Goal: Transaction & Acquisition: Purchase product/service

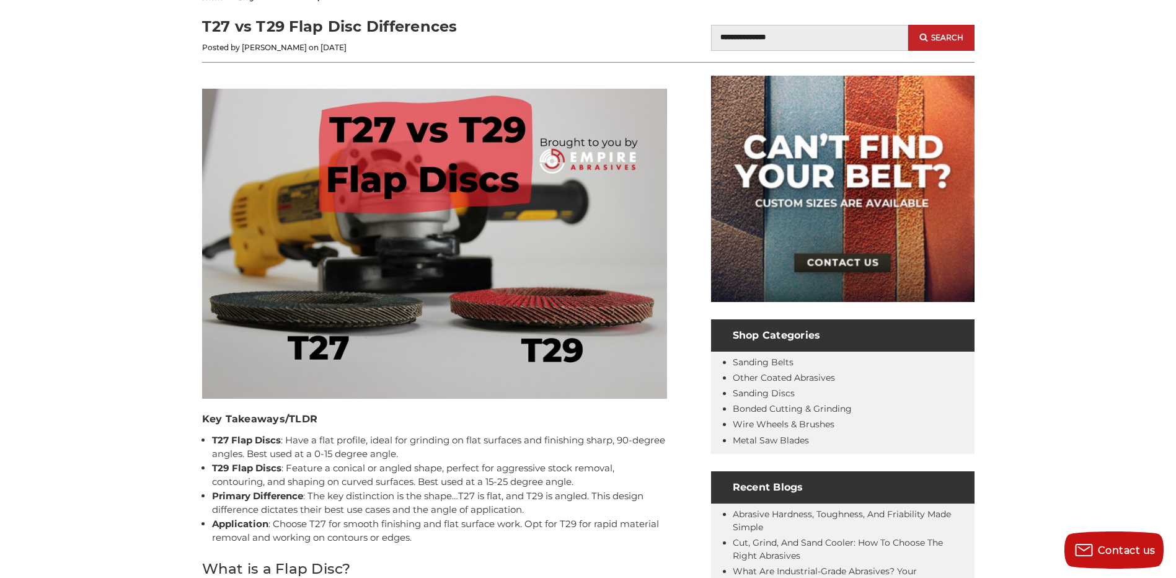
scroll to position [248, 0]
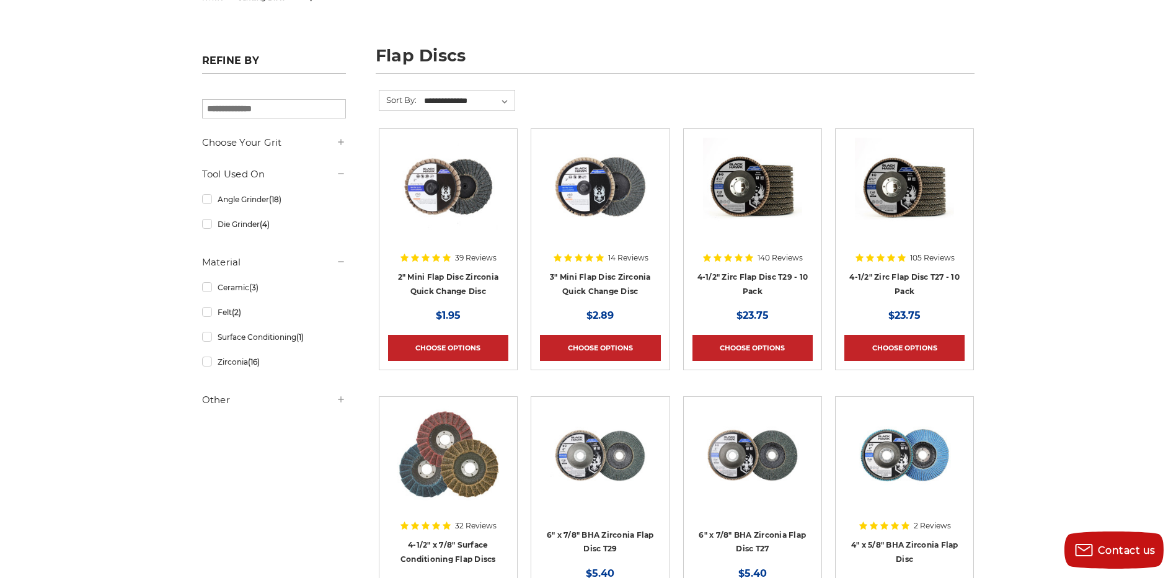
scroll to position [248, 0]
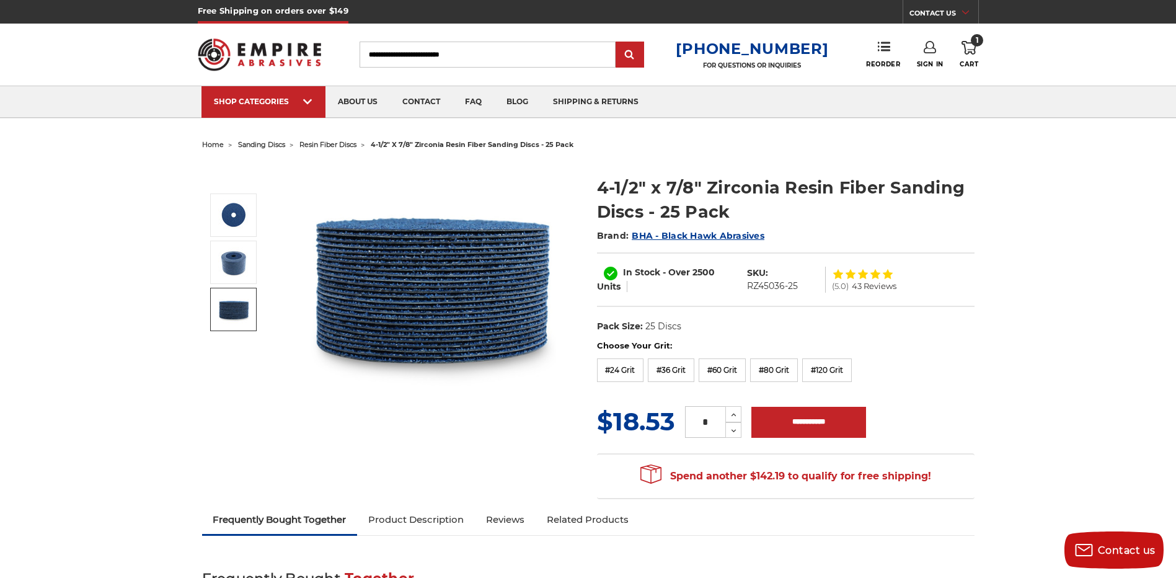
click at [223, 307] on img at bounding box center [233, 309] width 31 height 31
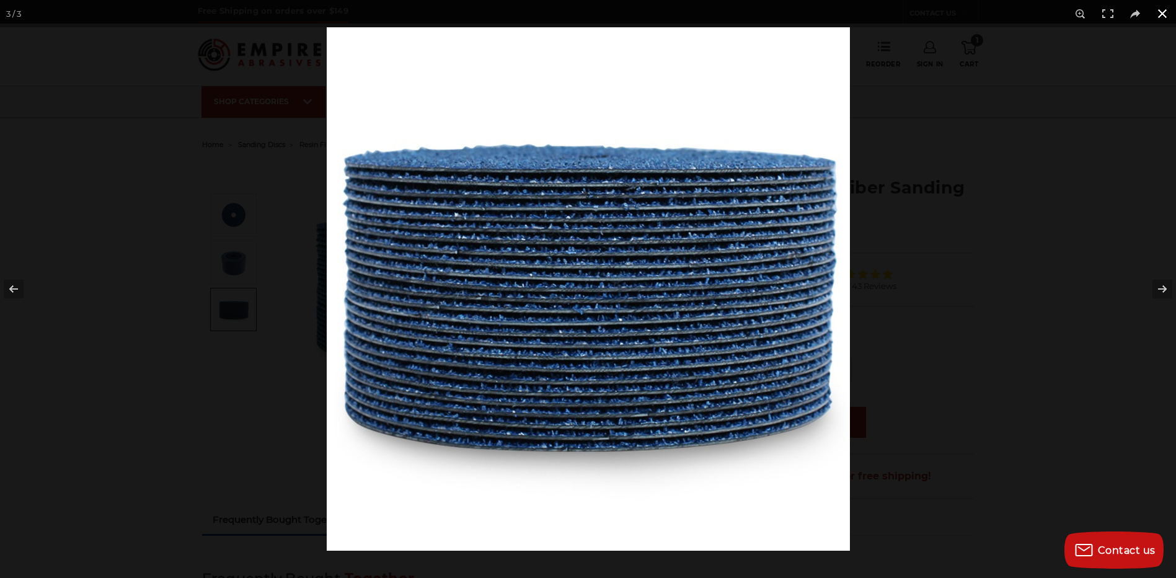
click at [1156, 13] on button at bounding box center [1162, 13] width 27 height 27
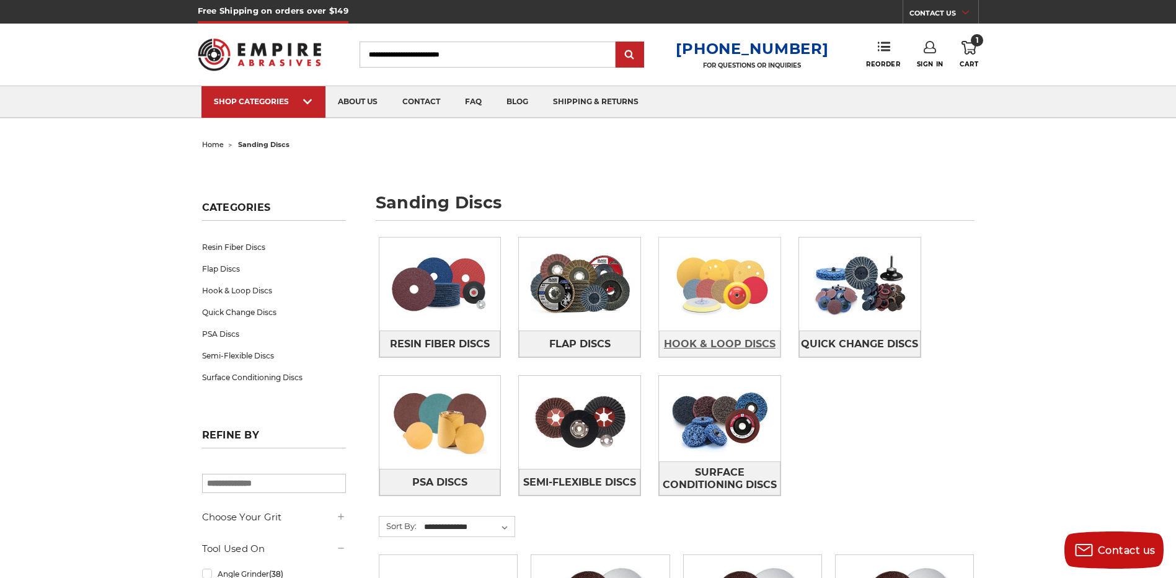
click at [699, 350] on span "Hook & Loop Discs" at bounding box center [720, 344] width 112 height 21
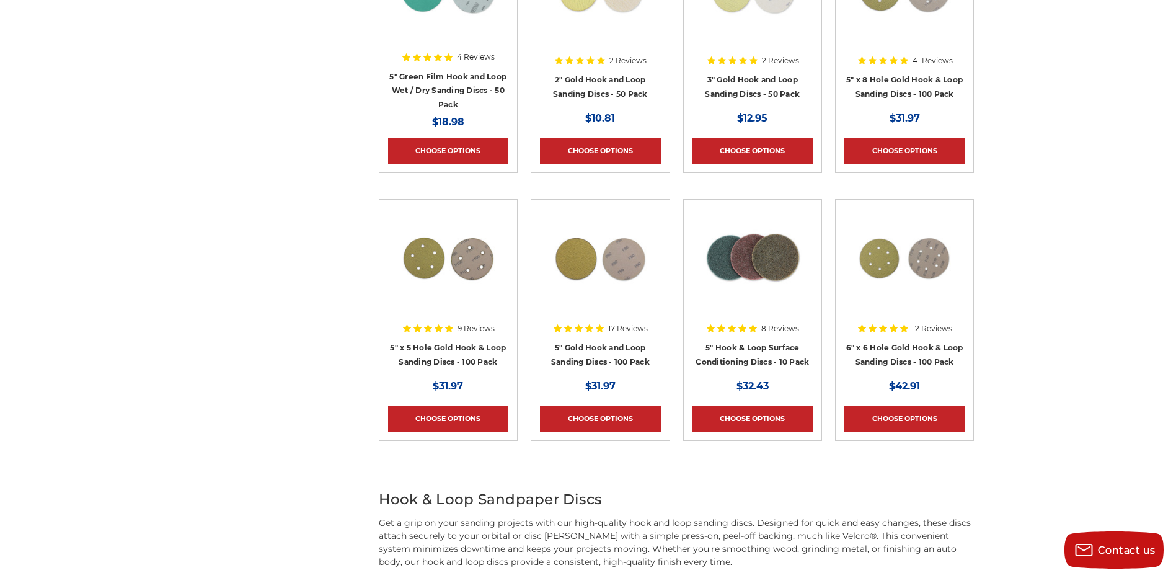
scroll to position [620, 0]
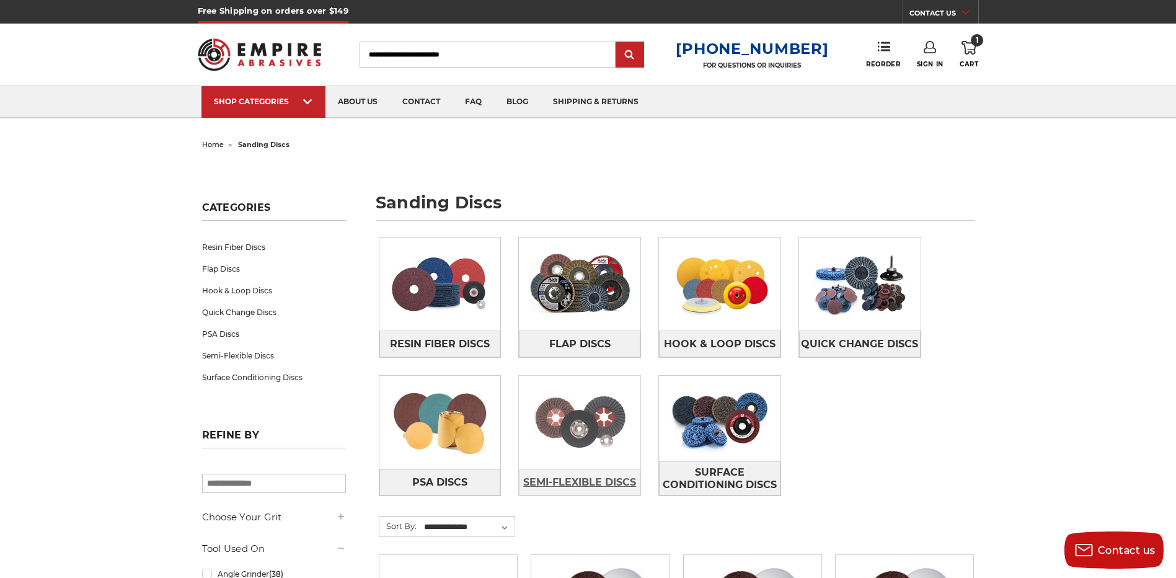
click at [578, 483] on span "Semi-Flexible Discs" at bounding box center [579, 482] width 113 height 21
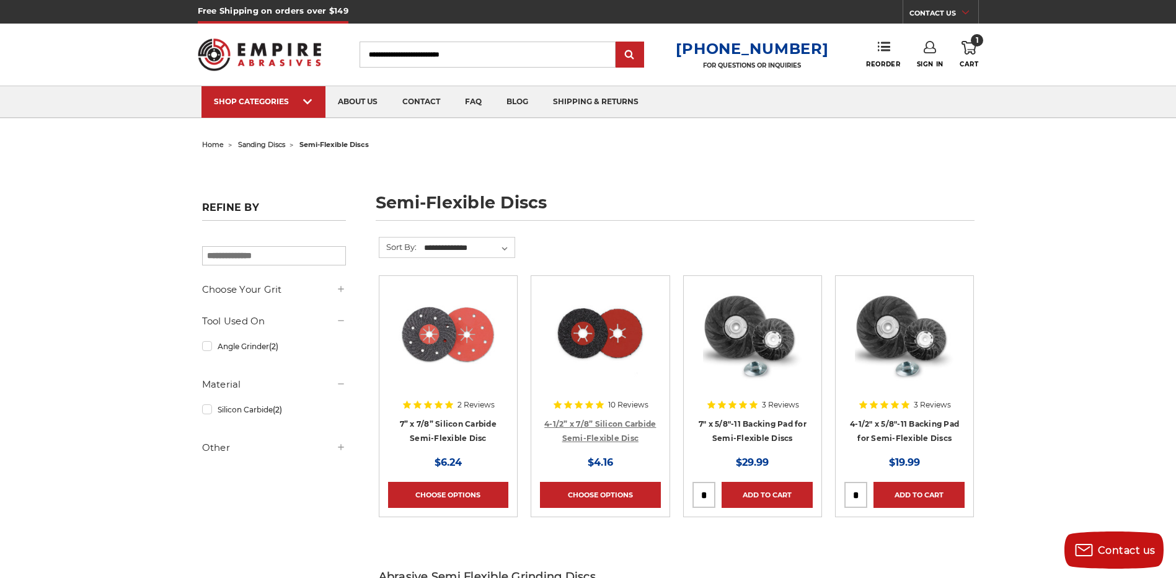
click at [591, 434] on link "4-1/2” x 7/8” Silicon Carbide Semi-Flexible Disc" at bounding box center [600, 431] width 112 height 24
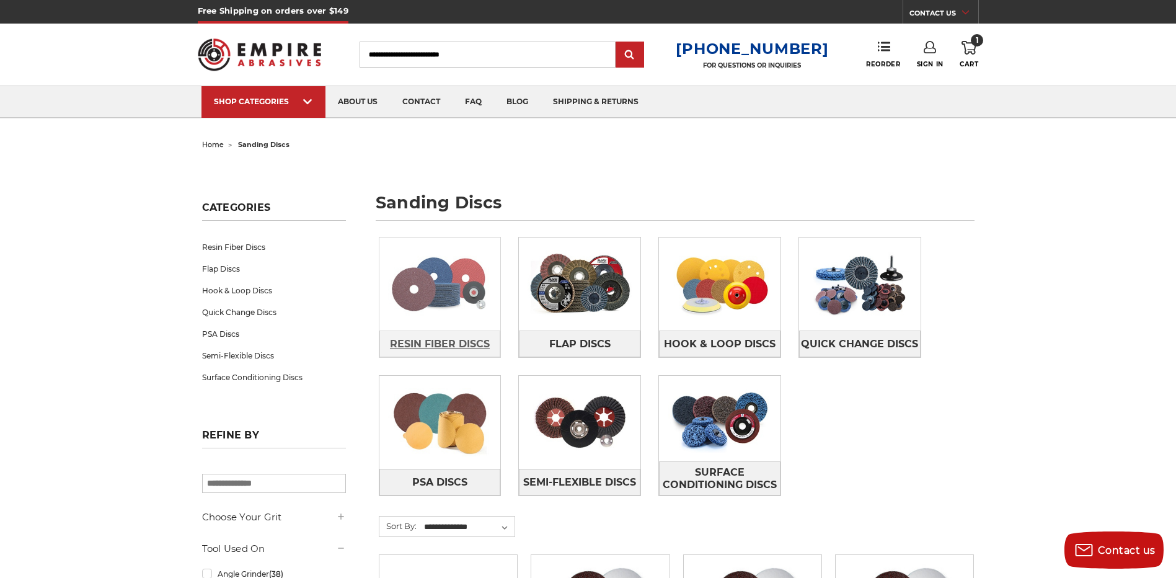
click at [433, 342] on span "Resin Fiber Discs" at bounding box center [440, 344] width 100 height 21
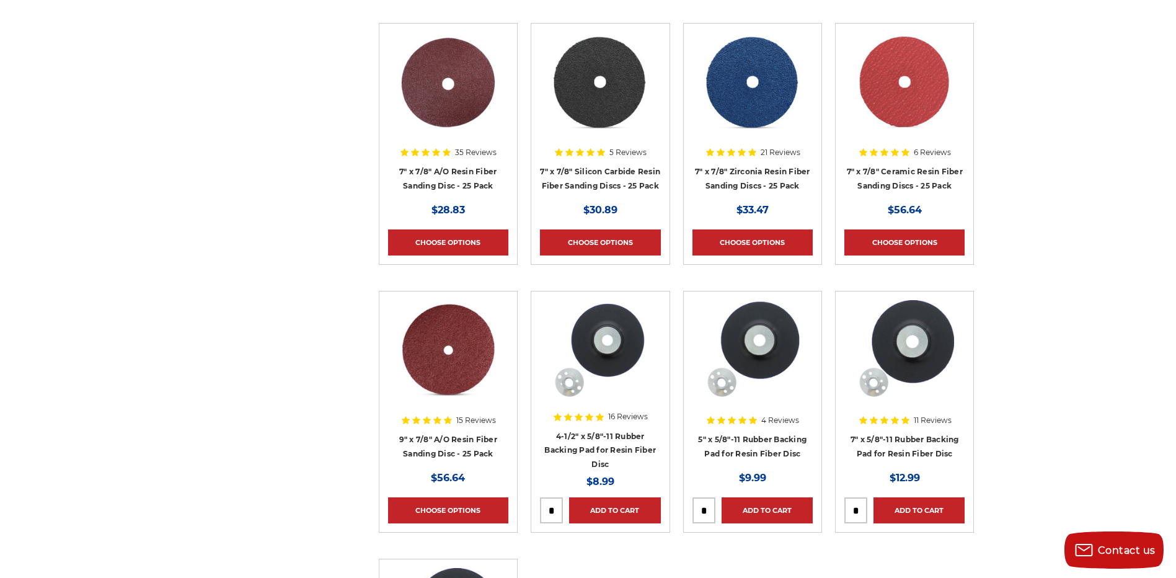
scroll to position [806, 0]
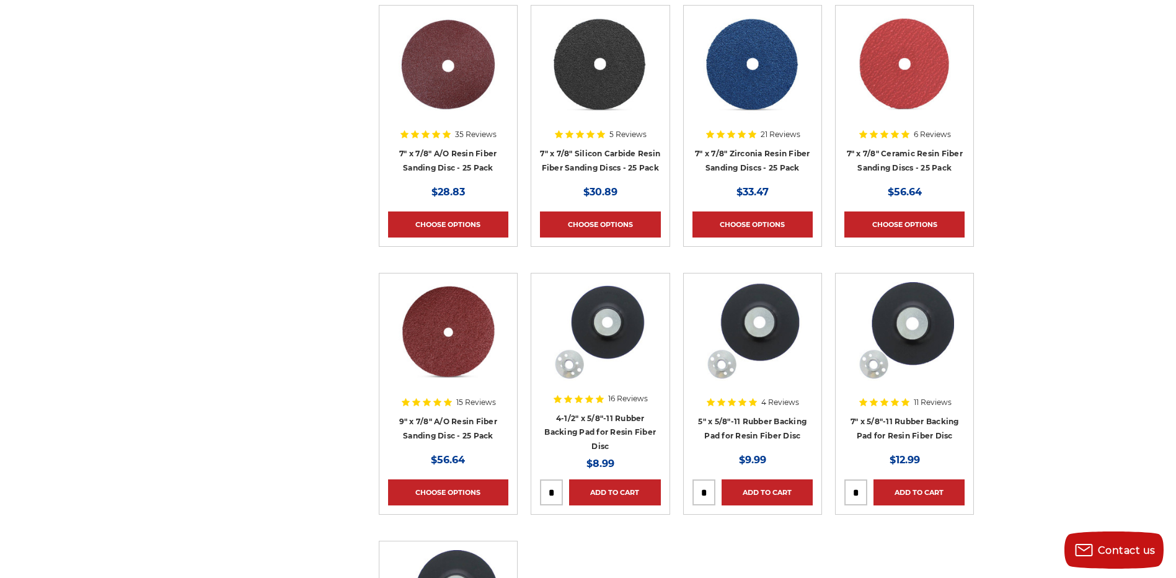
click at [604, 348] on img at bounding box center [600, 331] width 99 height 99
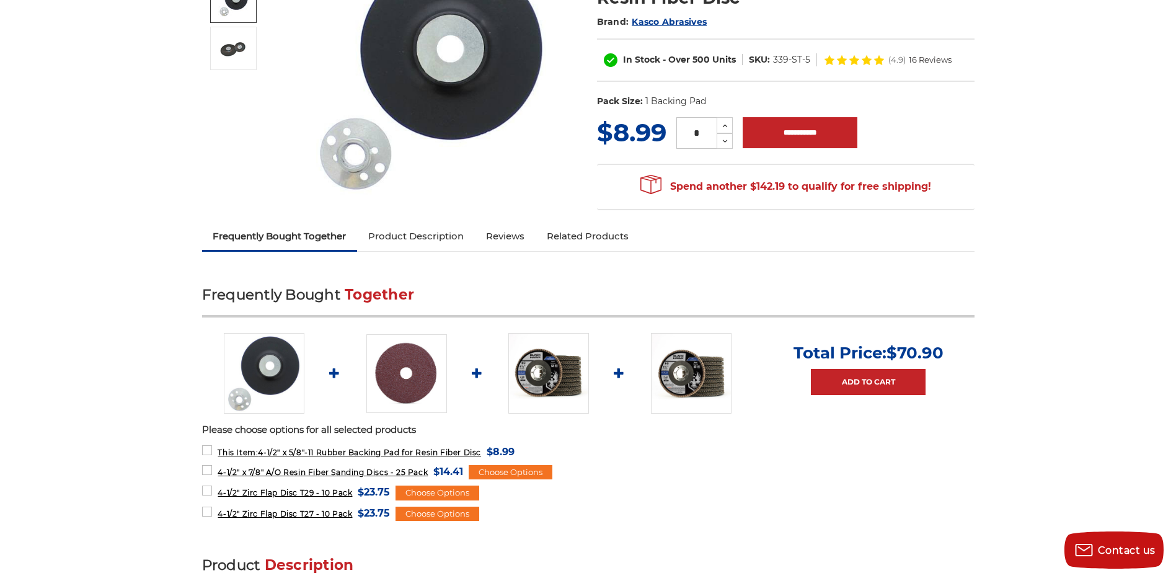
scroll to position [310, 0]
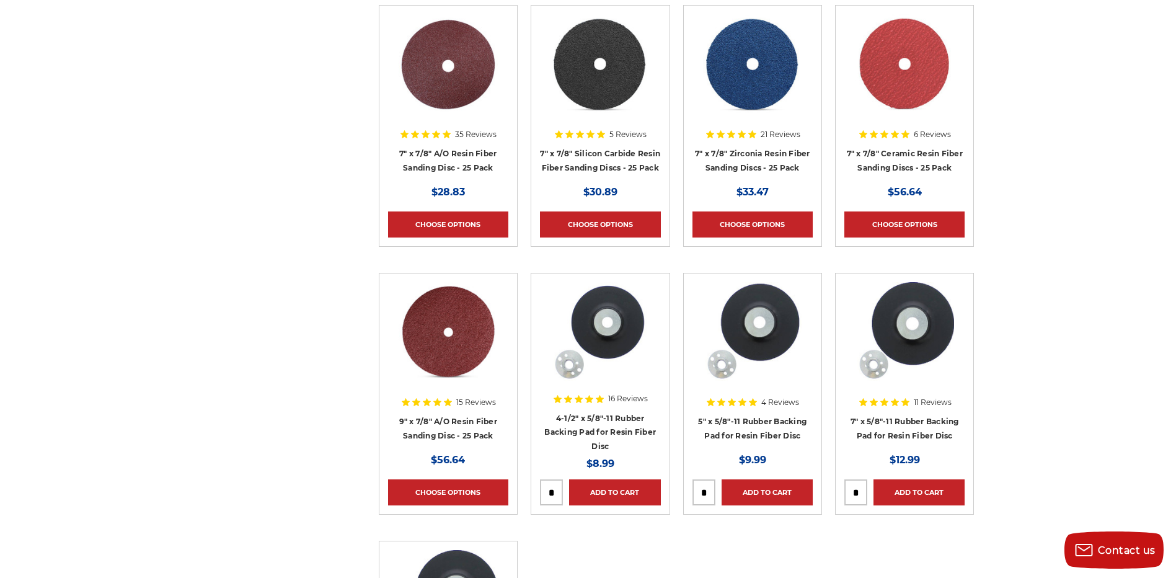
scroll to position [997, 0]
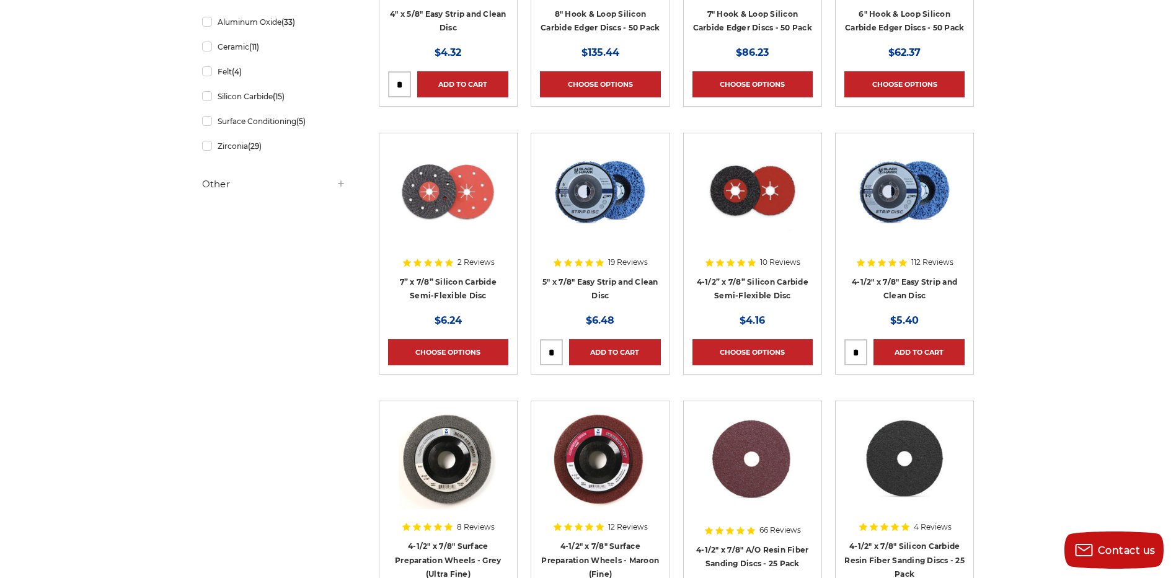
scroll to position [930, 0]
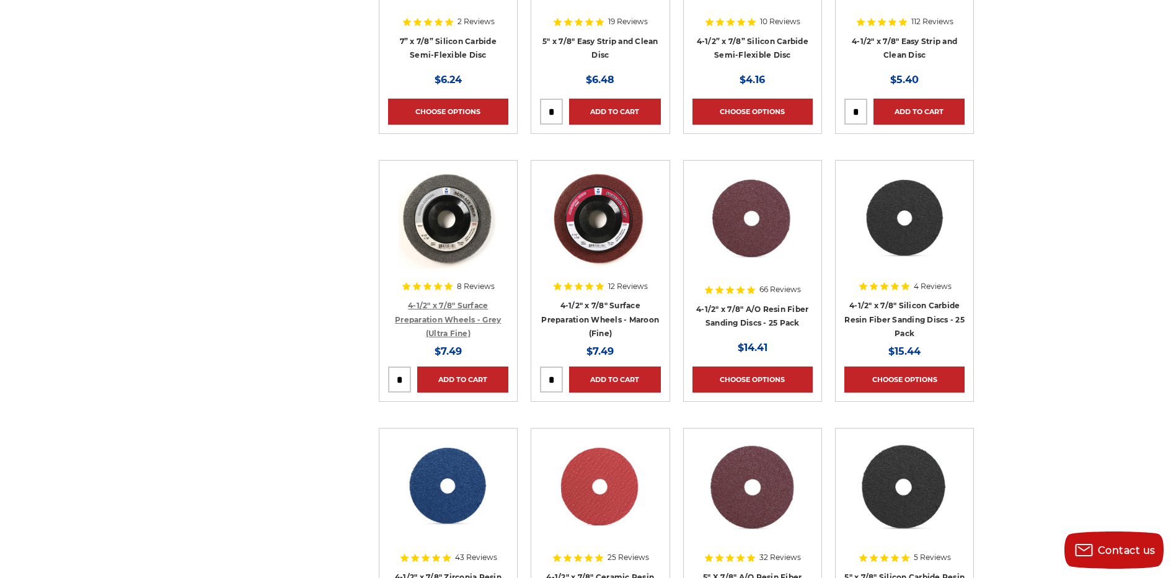
click at [461, 317] on link "4-1/2" x 7/8" Surface Preparation Wheels - Grey (Ultra Fine)" at bounding box center [448, 319] width 106 height 37
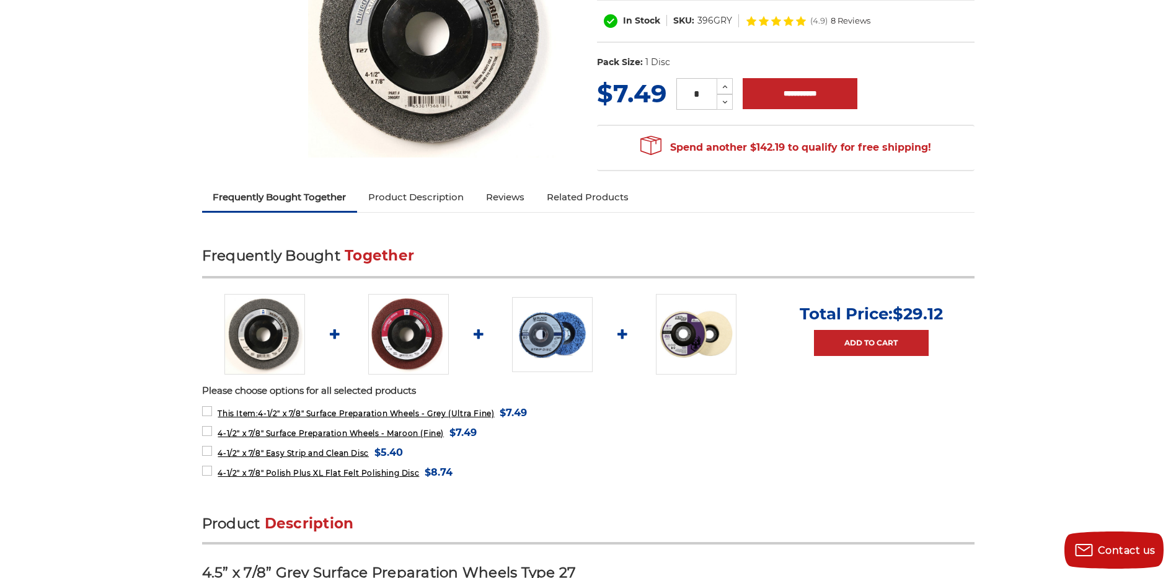
scroll to position [372, 0]
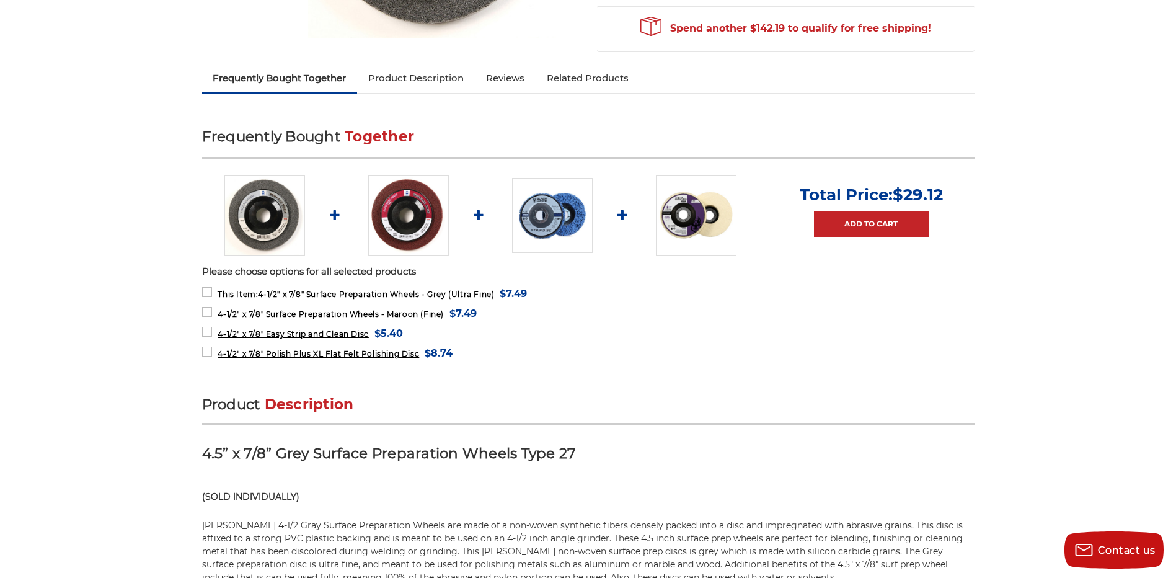
click at [409, 84] on link "Product Description" at bounding box center [416, 77] width 118 height 27
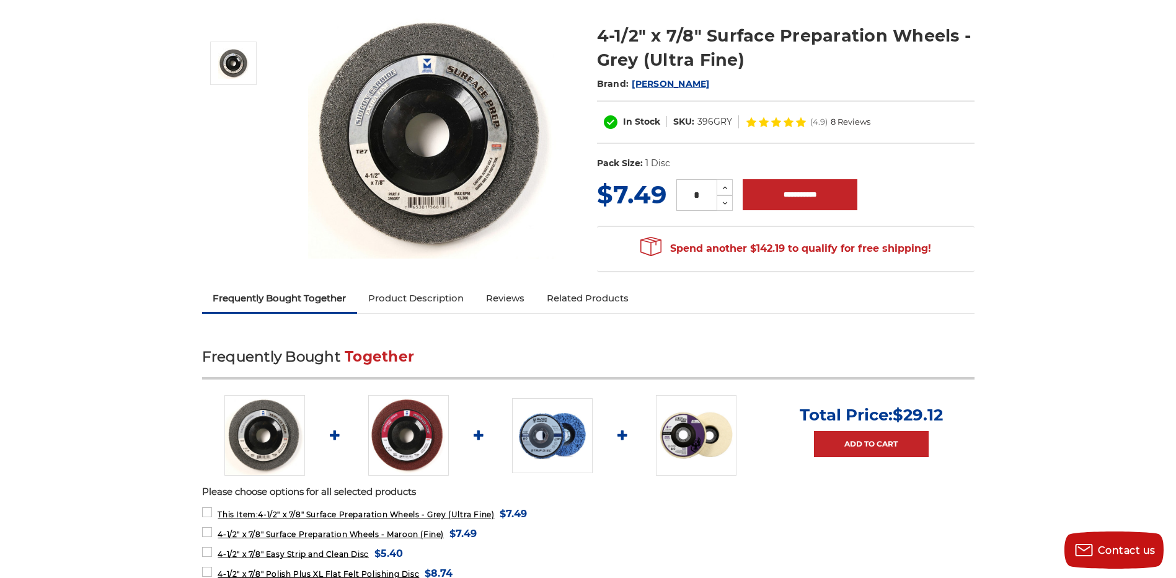
scroll to position [72, 0]
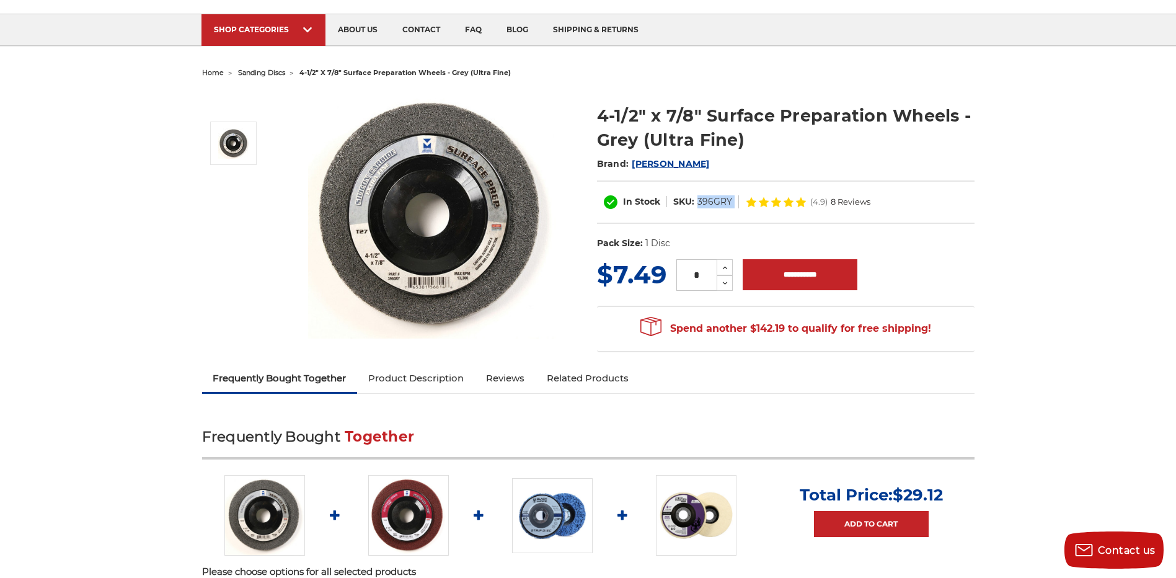
drag, startPoint x: 699, startPoint y: 201, endPoint x: 757, endPoint y: 200, distance: 58.3
click at [757, 200] on div "In Stock SKU: 396GRY (4.9) 8 Reviews" at bounding box center [786, 201] width 378 height 43
drag, startPoint x: 757, startPoint y: 200, endPoint x: 715, endPoint y: 200, distance: 42.2
copy div "396GRY"
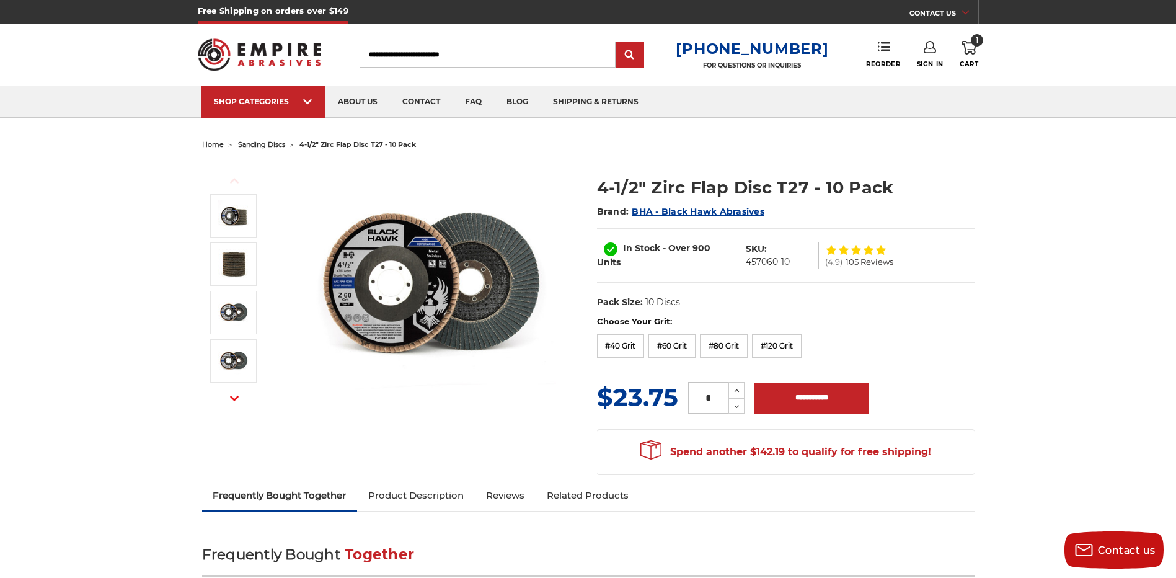
click at [966, 49] on use at bounding box center [969, 48] width 15 height 14
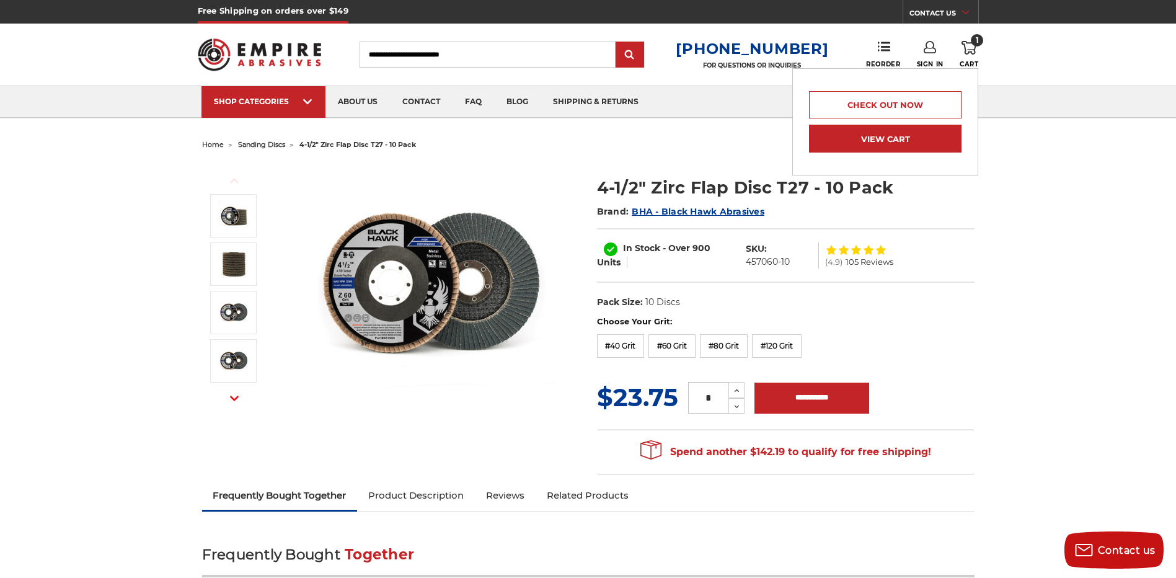
click at [923, 143] on link "View Cart" at bounding box center [885, 139] width 153 height 28
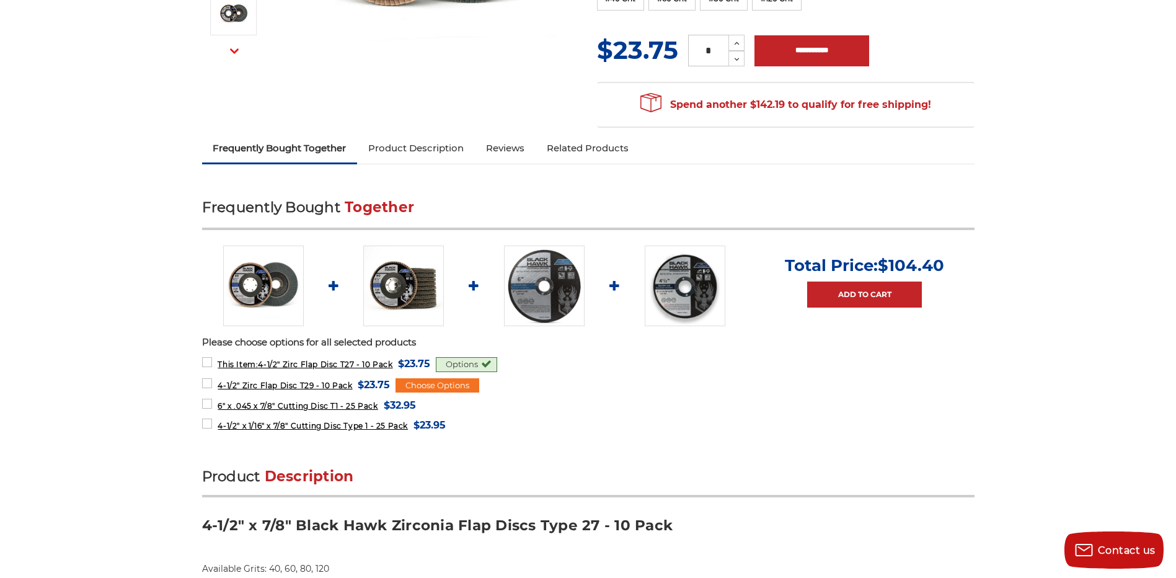
scroll to position [62, 0]
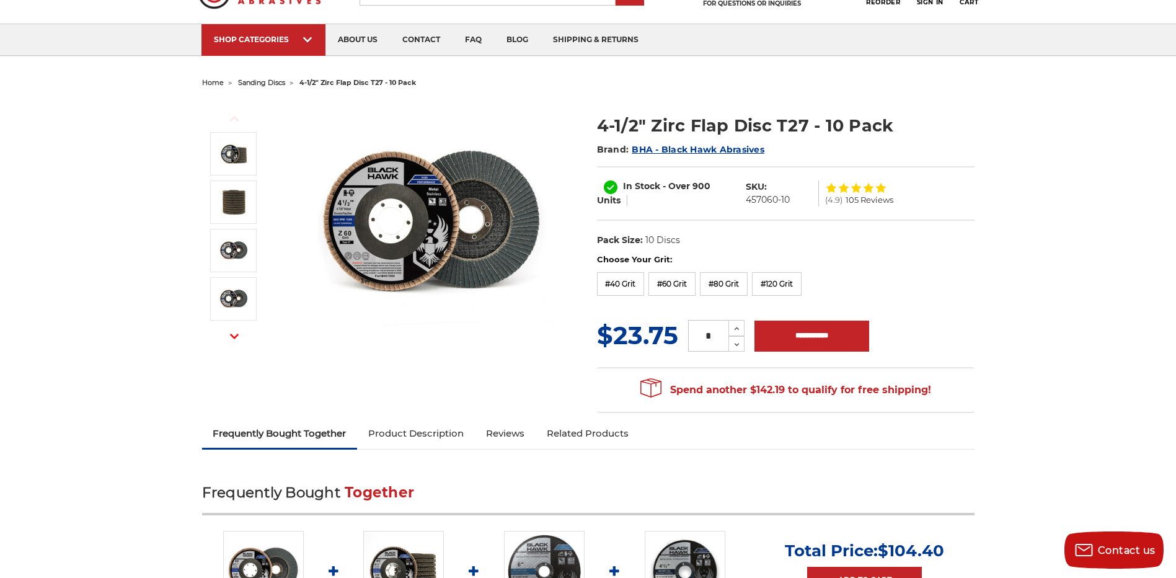
click at [697, 149] on span "BHA - Black Hawk Abrasives" at bounding box center [698, 149] width 133 height 11
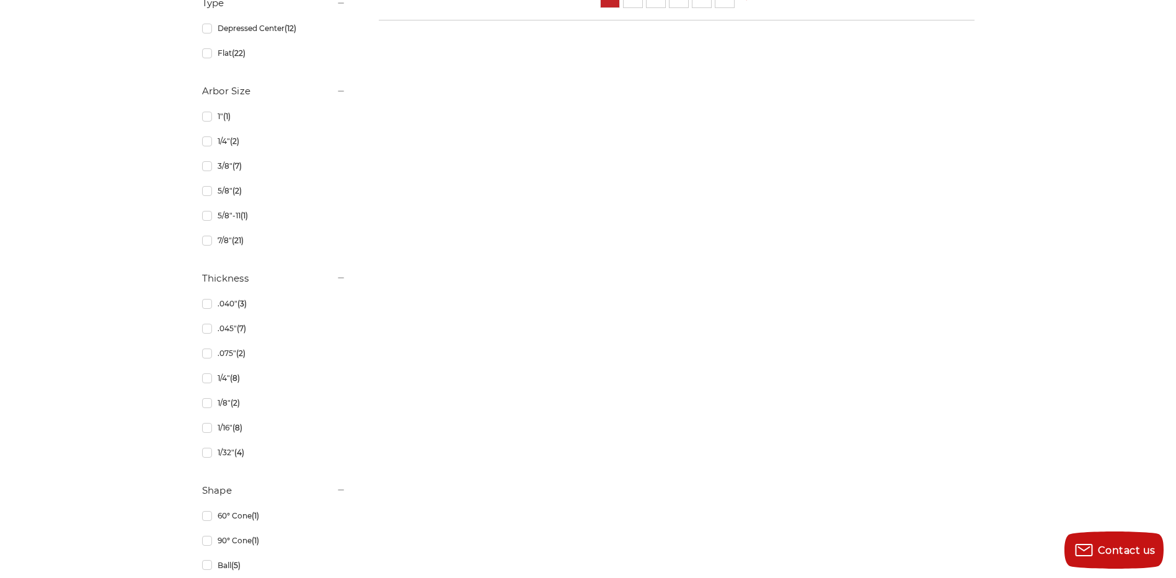
scroll to position [1116, 0]
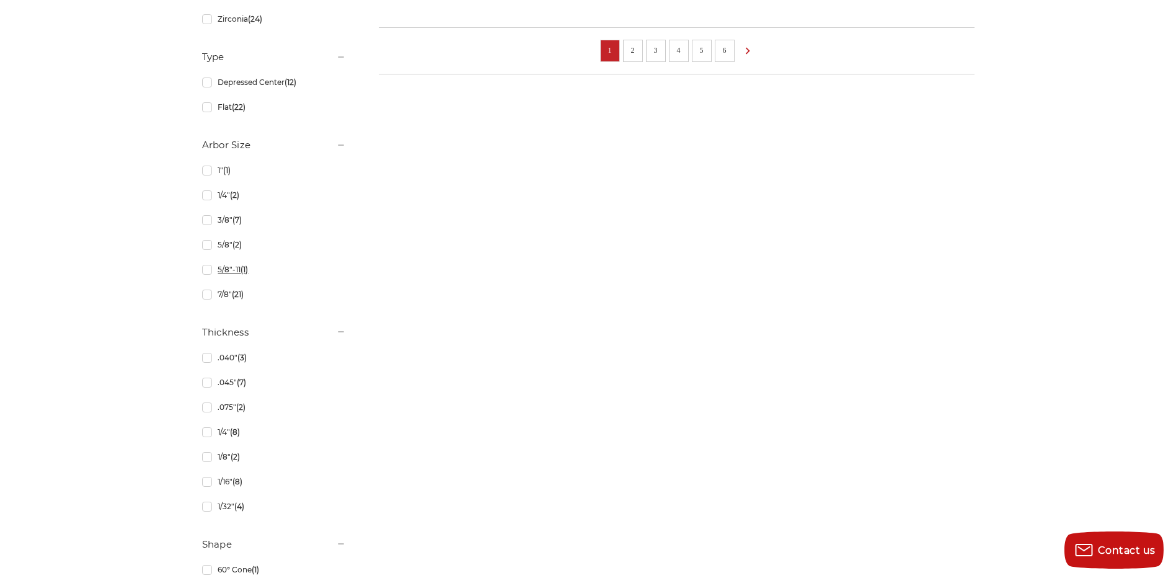
click at [208, 272] on link "5/8"-11 (1)" at bounding box center [274, 270] width 144 height 22
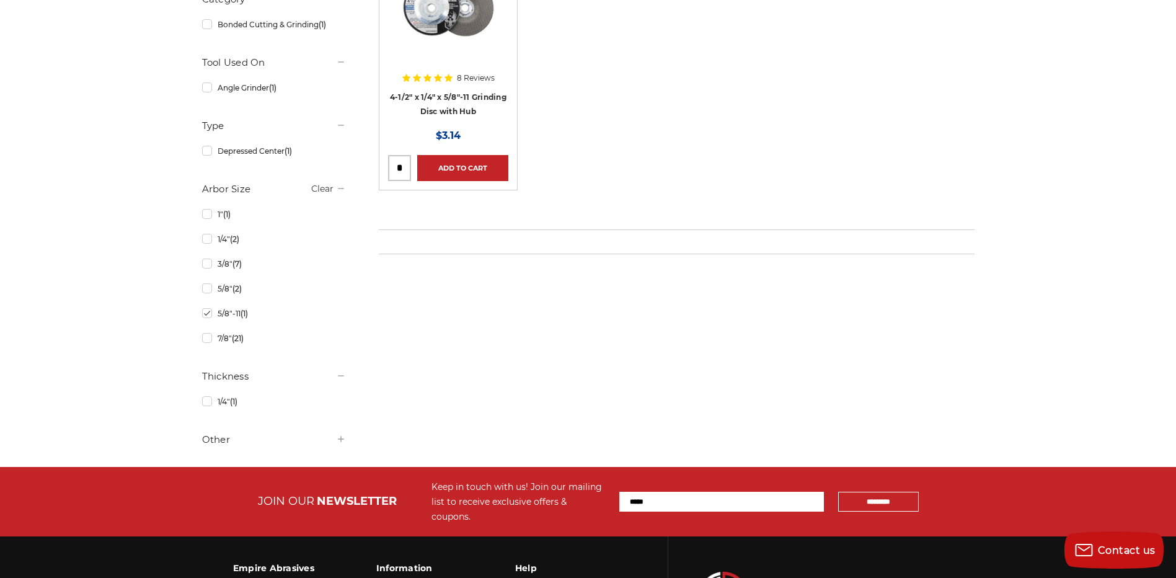
scroll to position [539, 0]
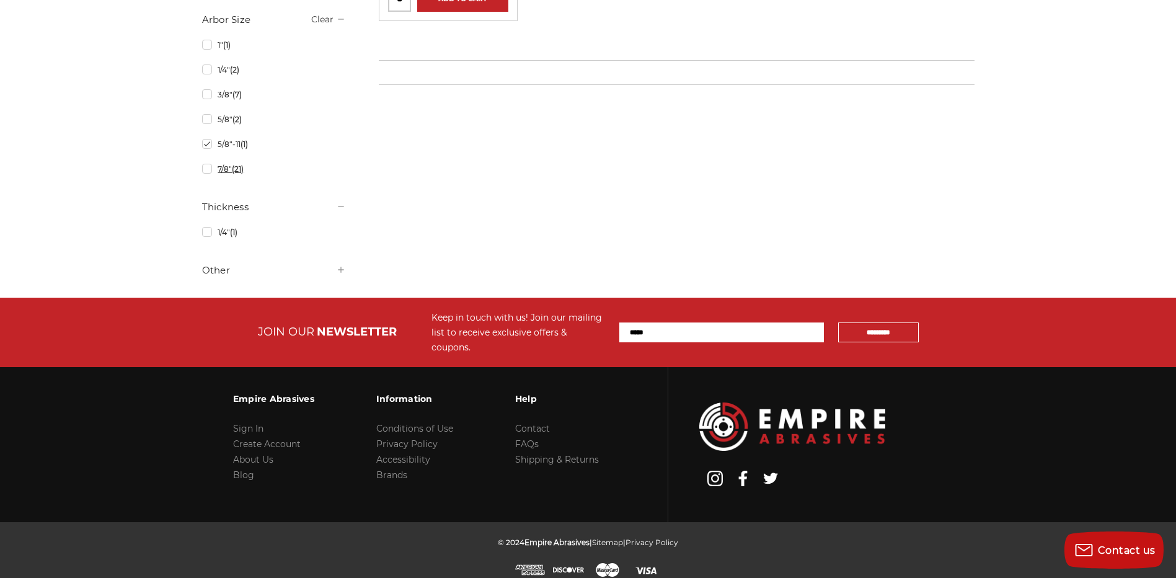
click at [205, 168] on link "7/8" (21)" at bounding box center [274, 169] width 144 height 22
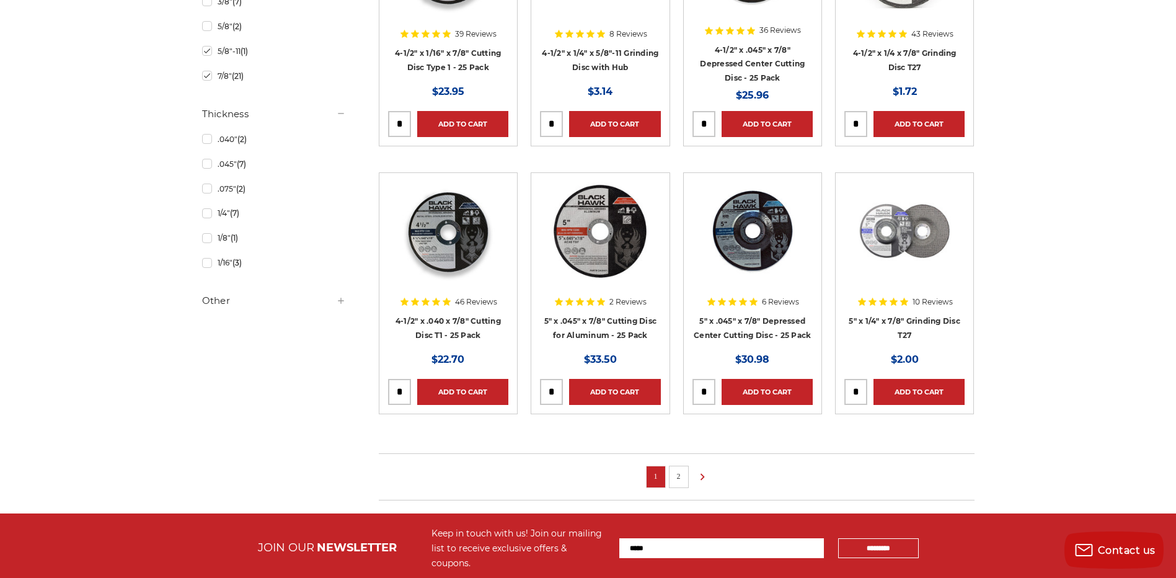
scroll to position [682, 0]
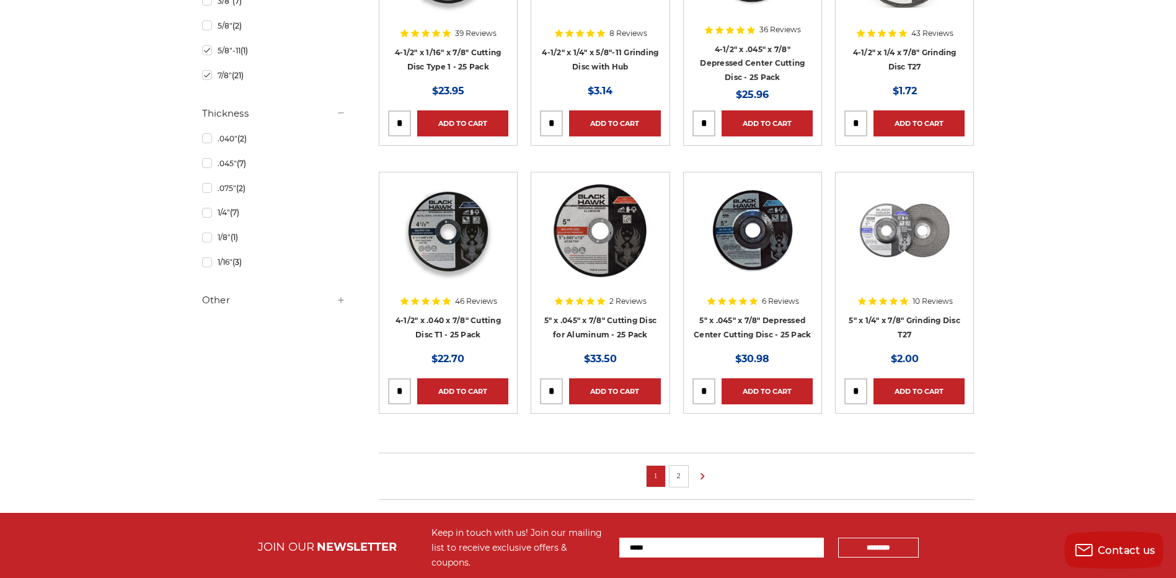
click at [678, 469] on link "2" at bounding box center [679, 476] width 12 height 14
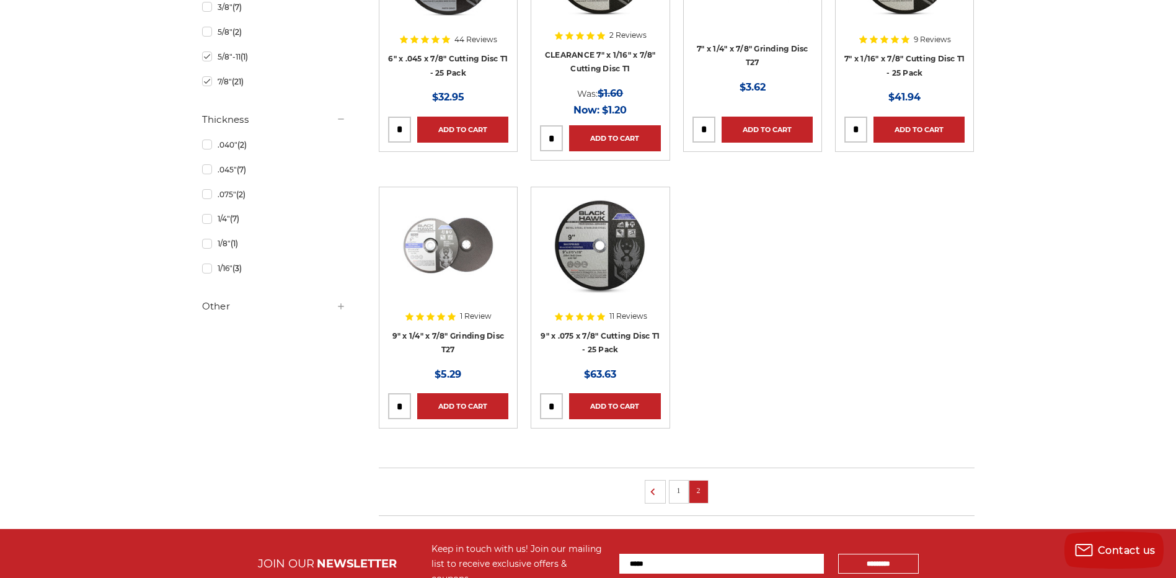
scroll to position [682, 0]
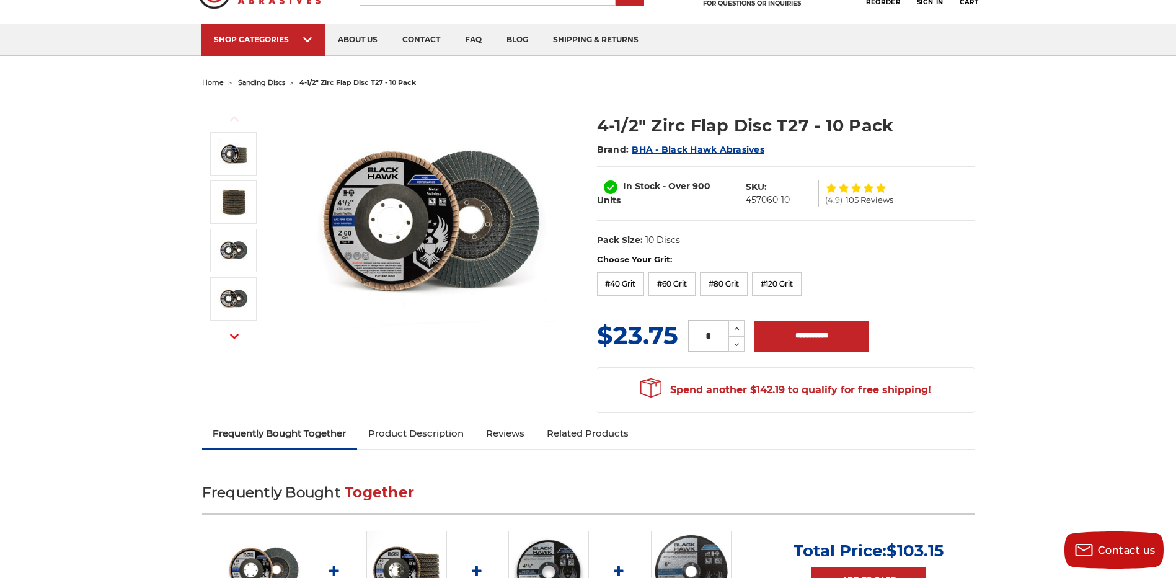
click at [257, 82] on span "sanding discs" at bounding box center [261, 82] width 47 height 9
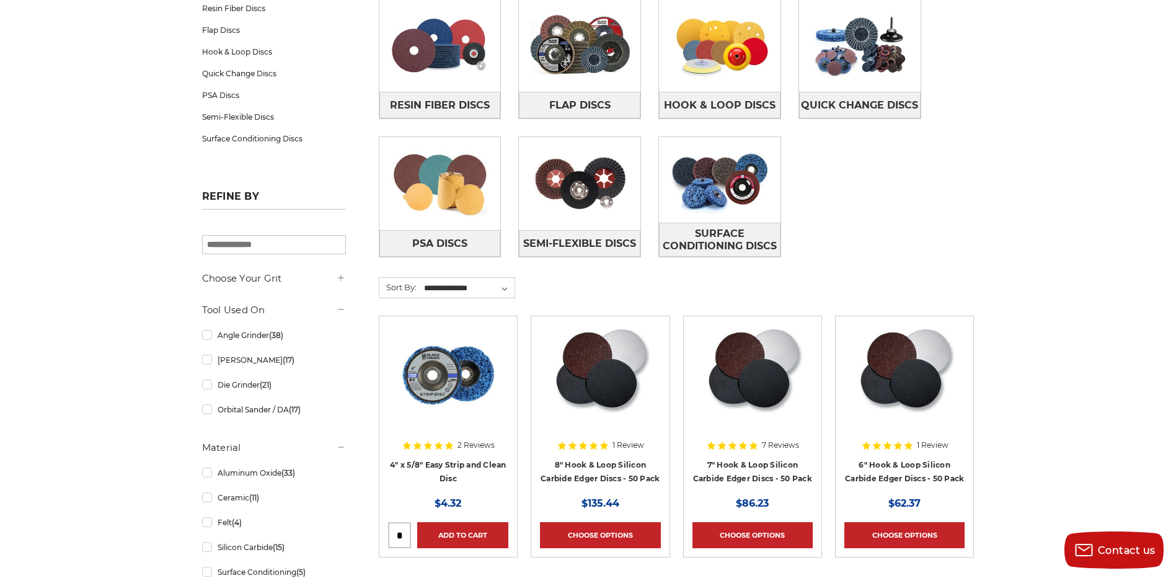
scroll to position [62, 0]
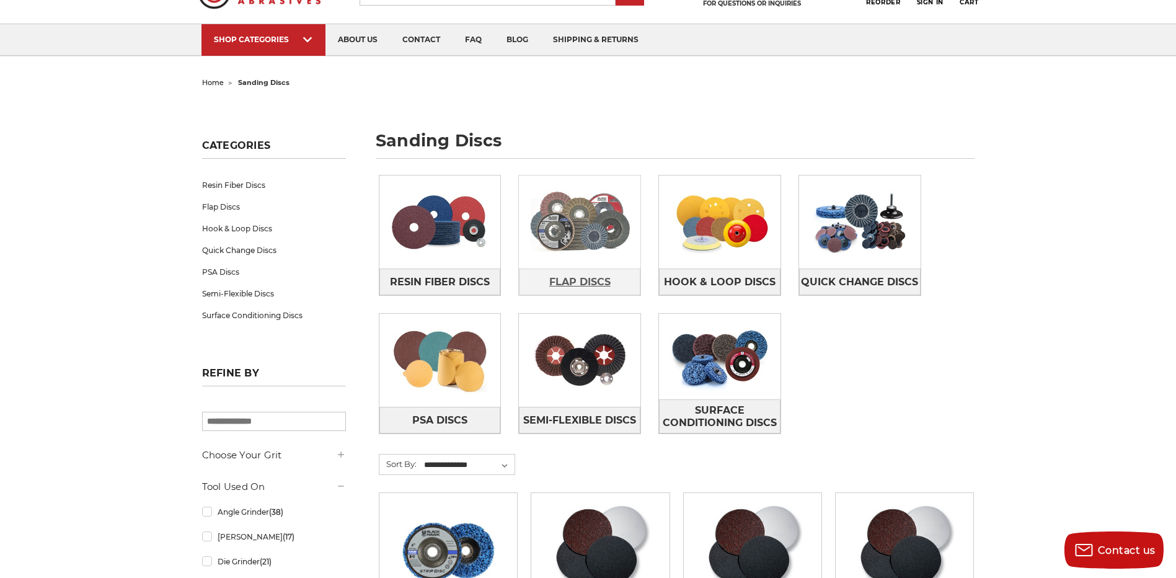
click at [572, 286] on span "Flap Discs" at bounding box center [579, 282] width 61 height 21
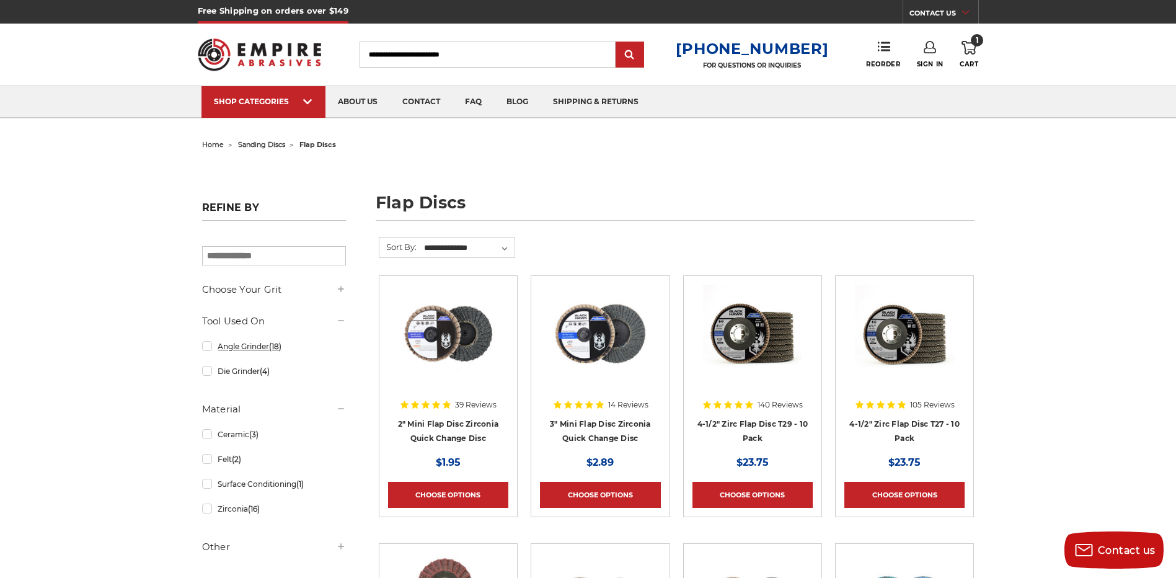
click at [206, 348] on link "Angle Grinder (18)" at bounding box center [274, 346] width 144 height 22
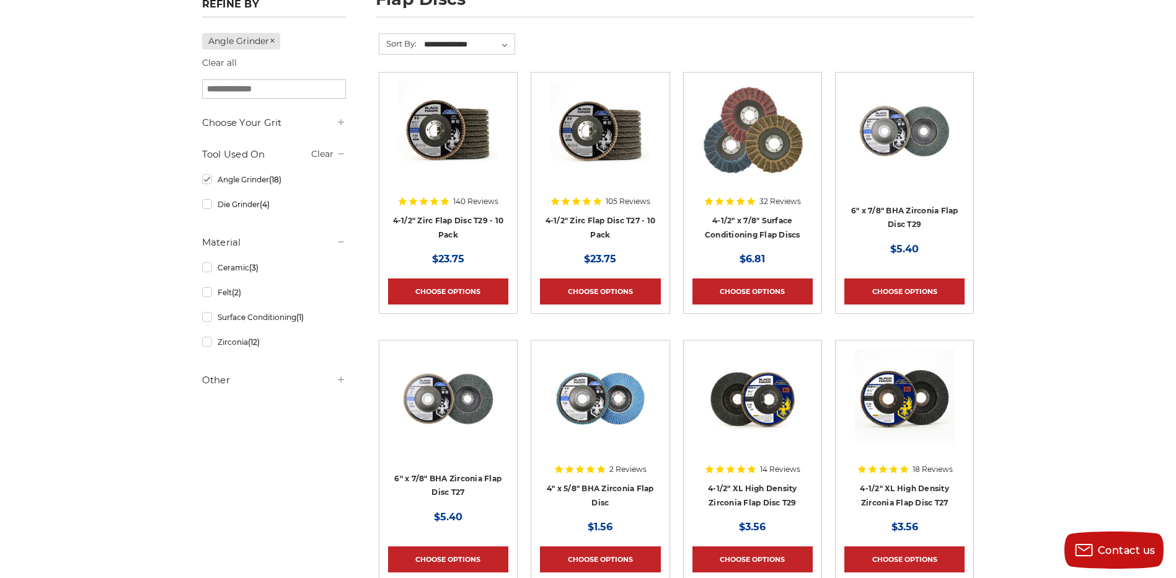
scroll to position [248, 0]
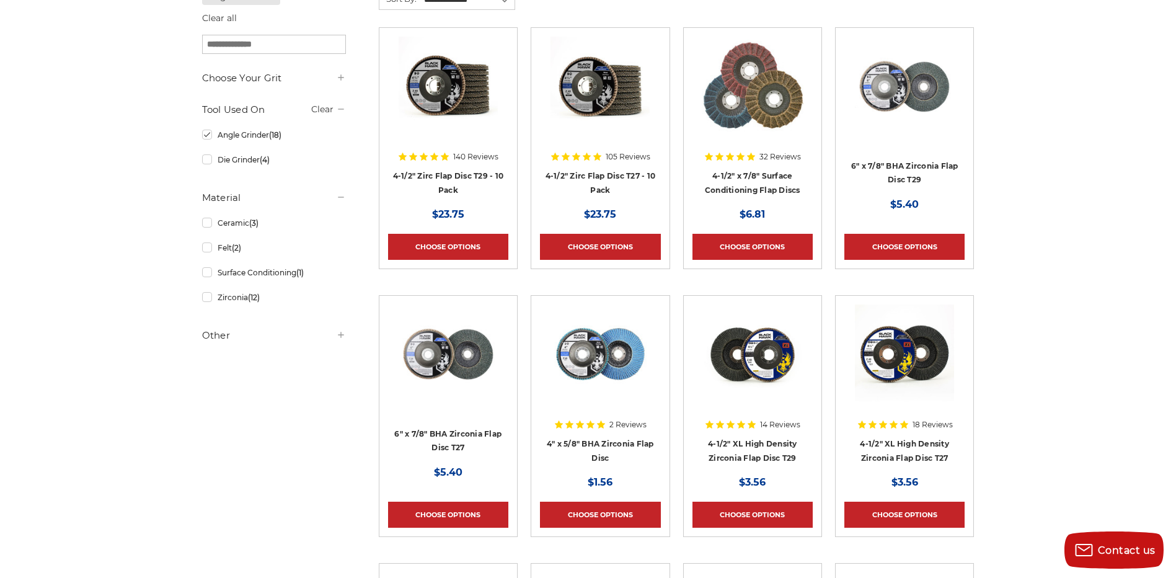
click at [216, 341] on h5 "Other" at bounding box center [274, 335] width 144 height 15
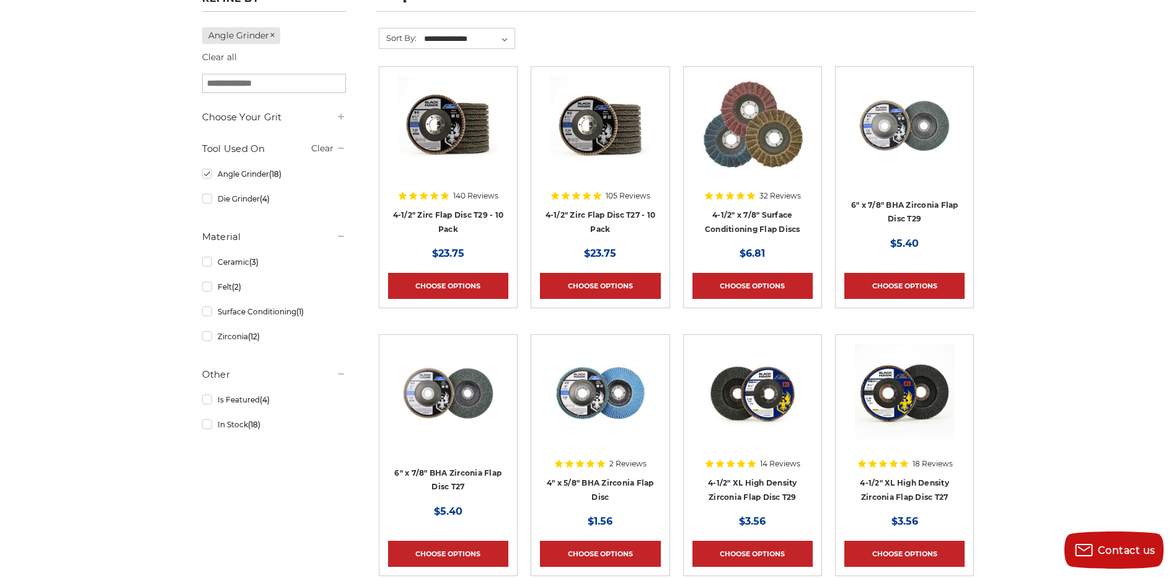
scroll to position [310, 0]
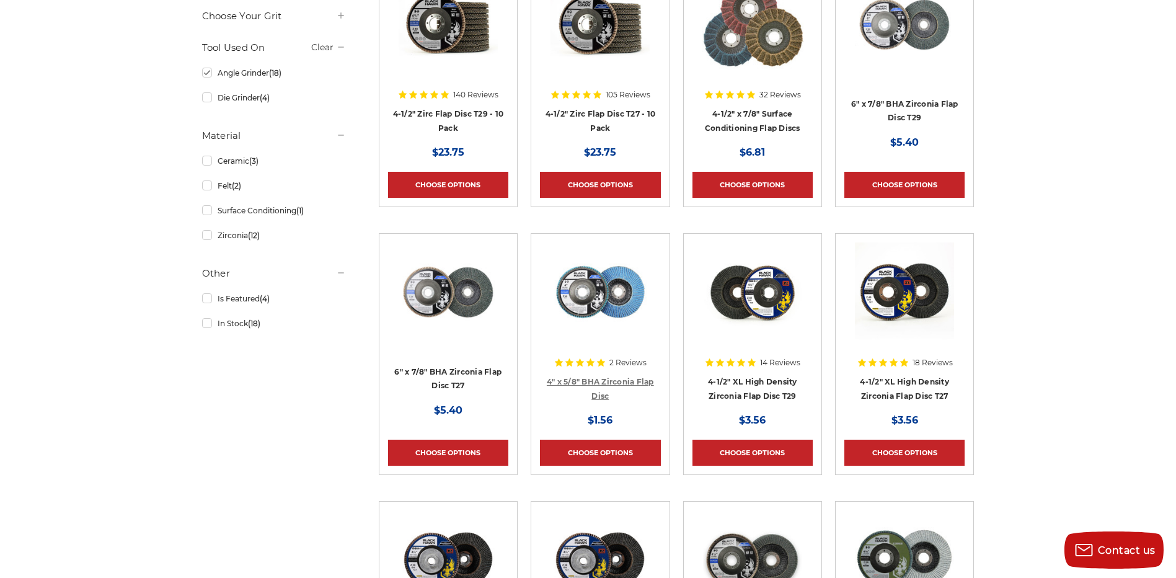
click at [587, 377] on link "4" x 5/8" BHA Zirconia Flap Disc" at bounding box center [600, 389] width 107 height 24
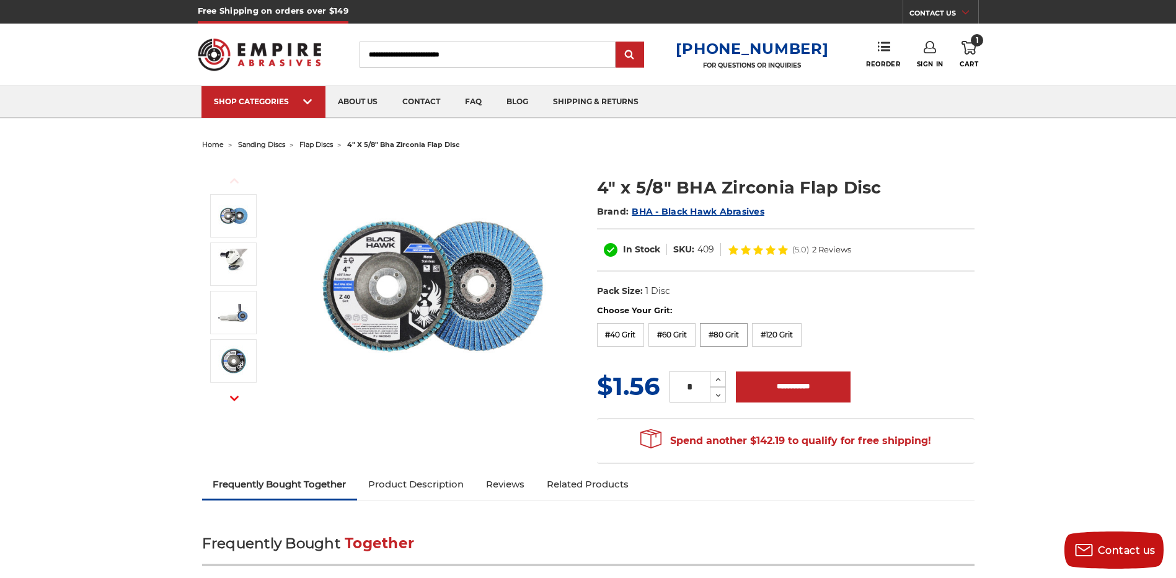
click at [715, 327] on label "#80 Grit" at bounding box center [724, 335] width 48 height 24
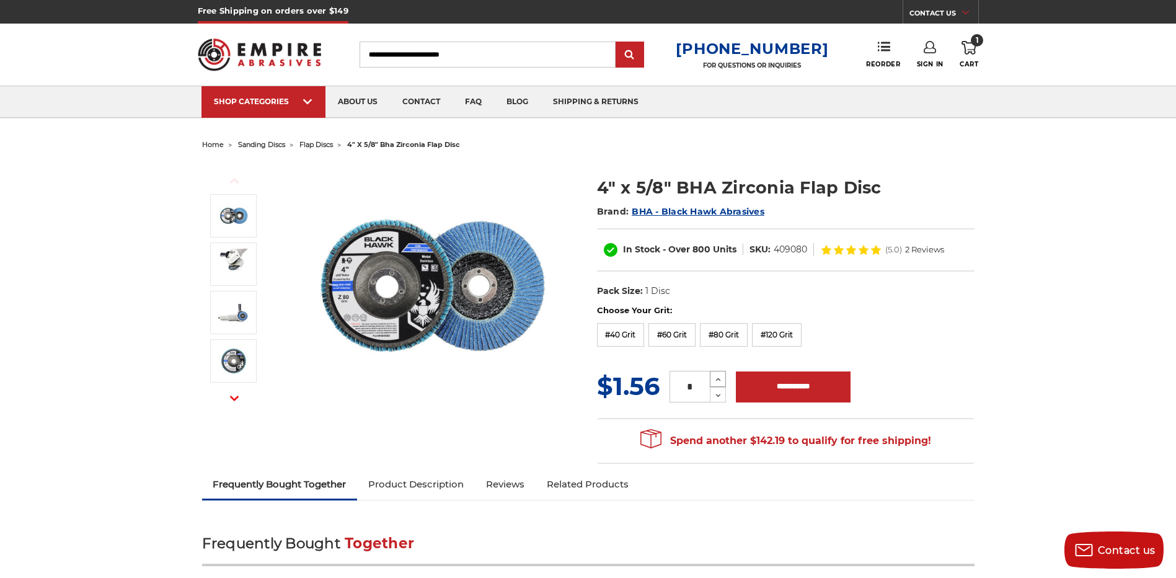
click at [714, 378] on icon at bounding box center [718, 379] width 9 height 11
type input "*"
click at [774, 384] on input "**********" at bounding box center [793, 386] width 115 height 31
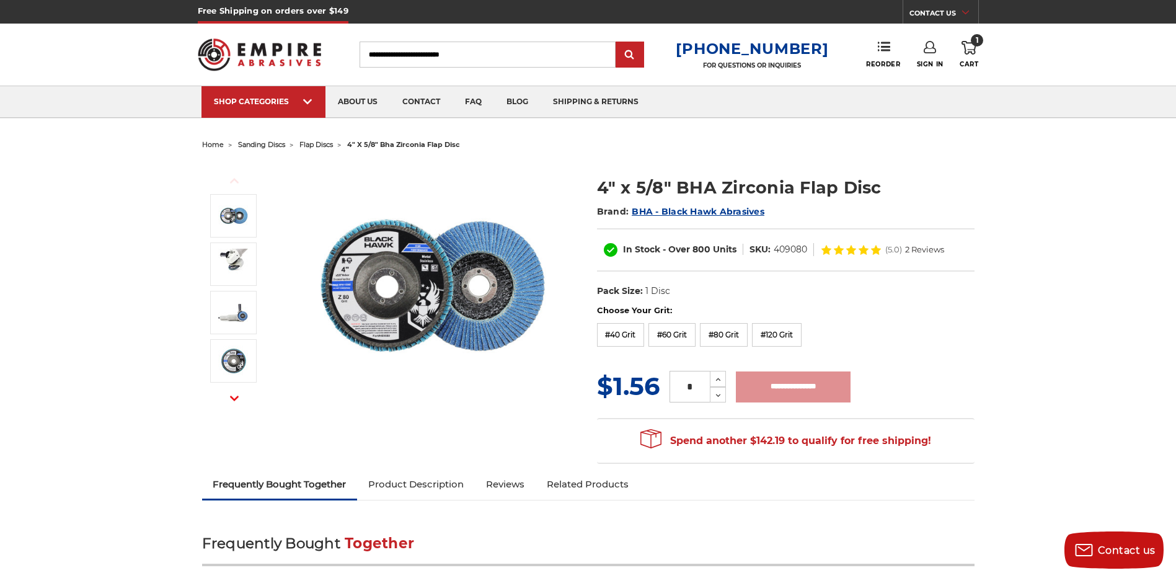
type input "**********"
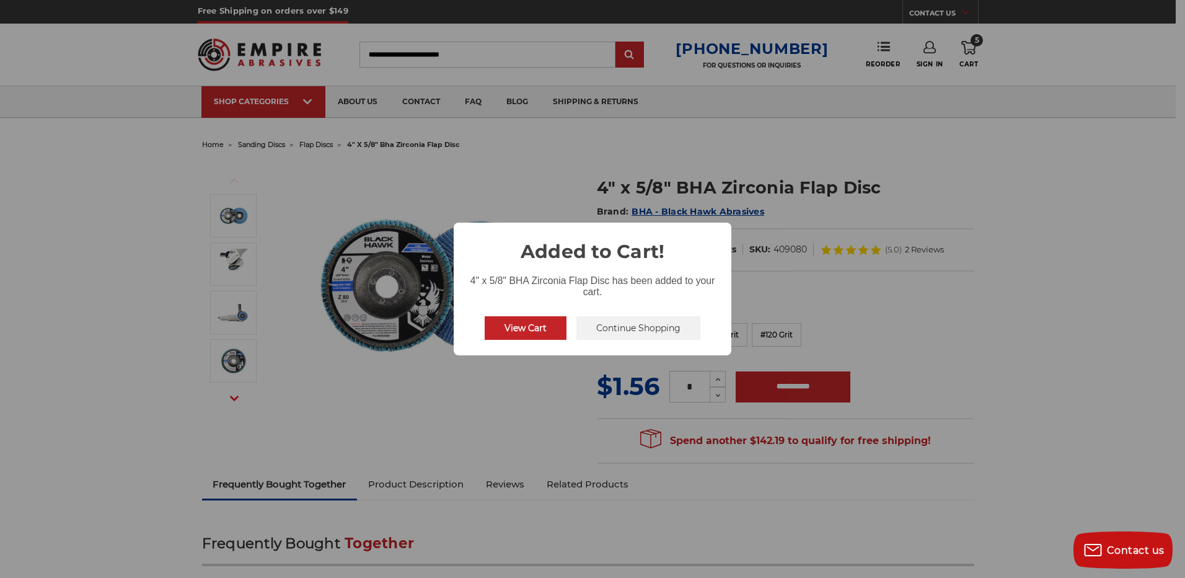
click at [604, 326] on button "Continue Shopping" at bounding box center [639, 328] width 124 height 24
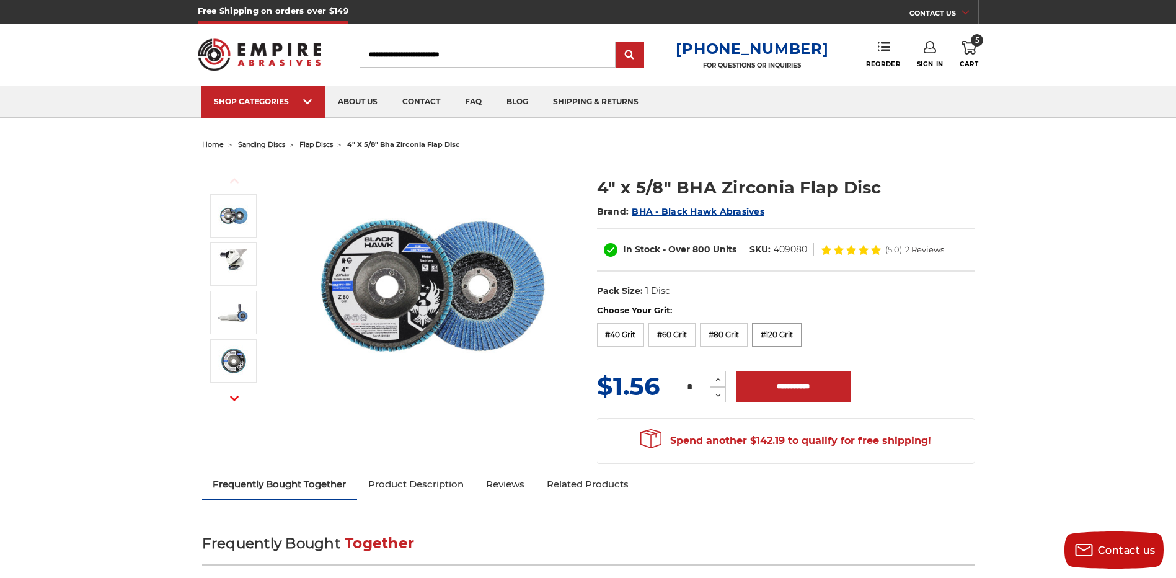
click at [766, 338] on label "#120 Grit" at bounding box center [777, 335] width 50 height 24
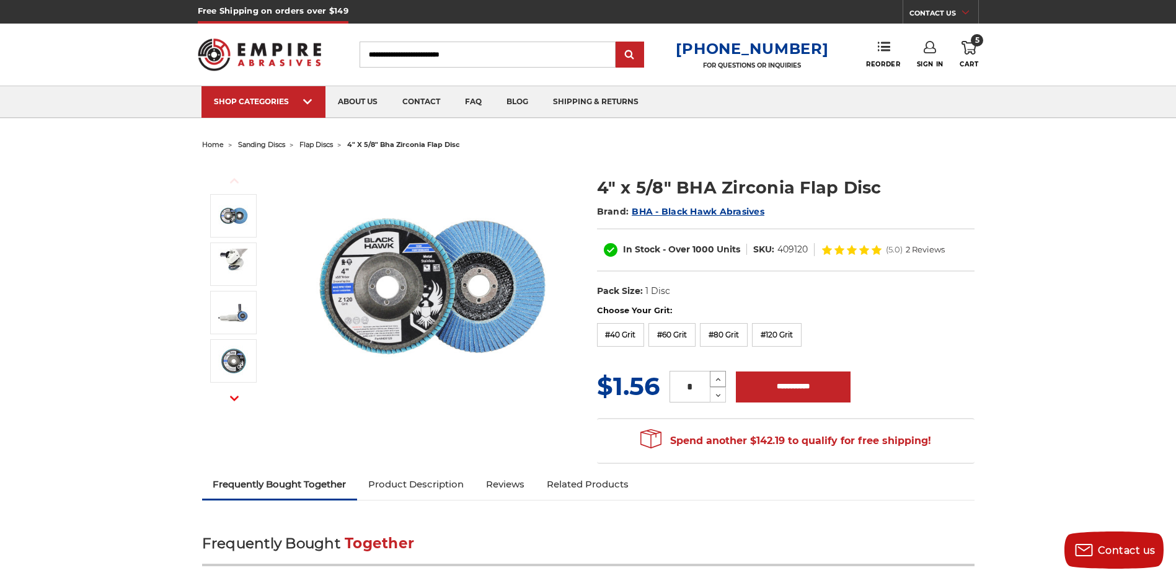
click at [714, 378] on icon at bounding box center [718, 379] width 9 height 11
click at [715, 399] on icon at bounding box center [718, 395] width 9 height 11
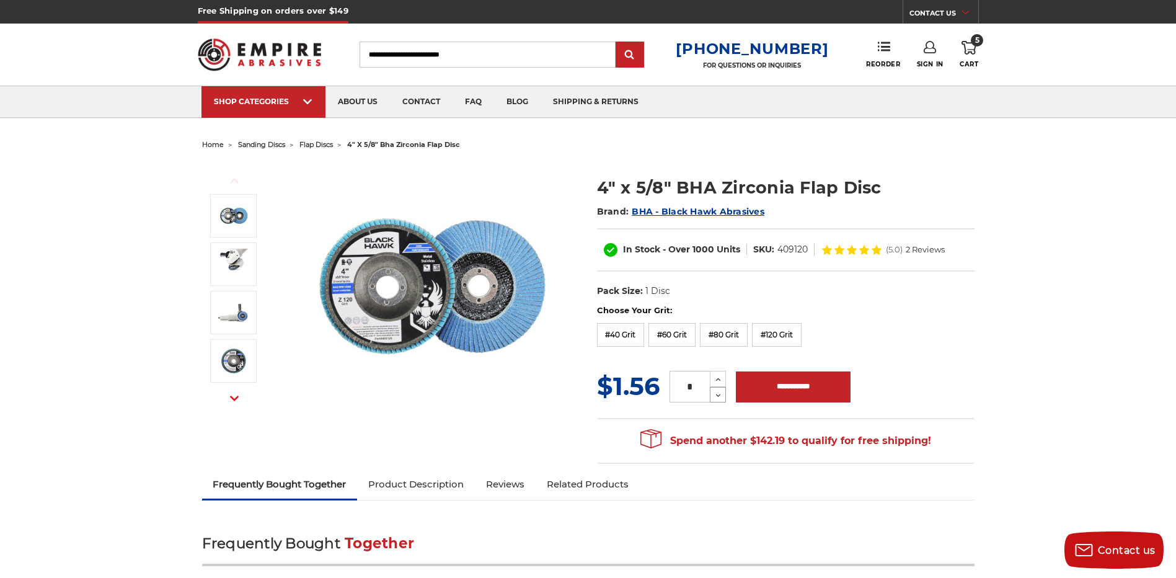
click at [715, 399] on icon at bounding box center [718, 395] width 9 height 11
type input "*"
click at [752, 389] on input "**********" at bounding box center [793, 386] width 115 height 31
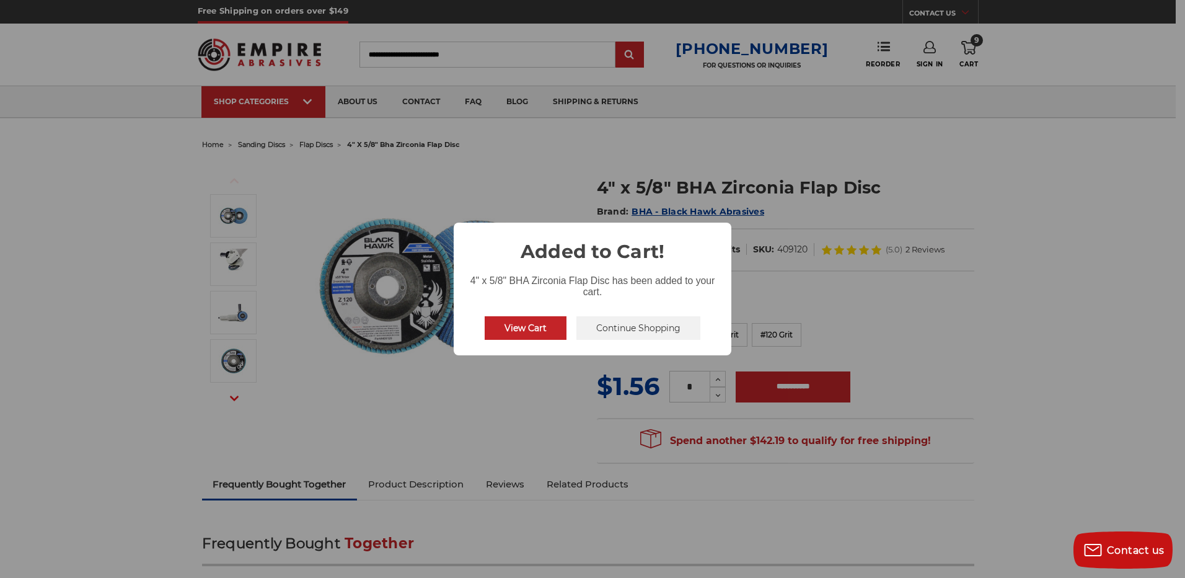
click at [619, 333] on button "Continue Shopping" at bounding box center [639, 328] width 124 height 24
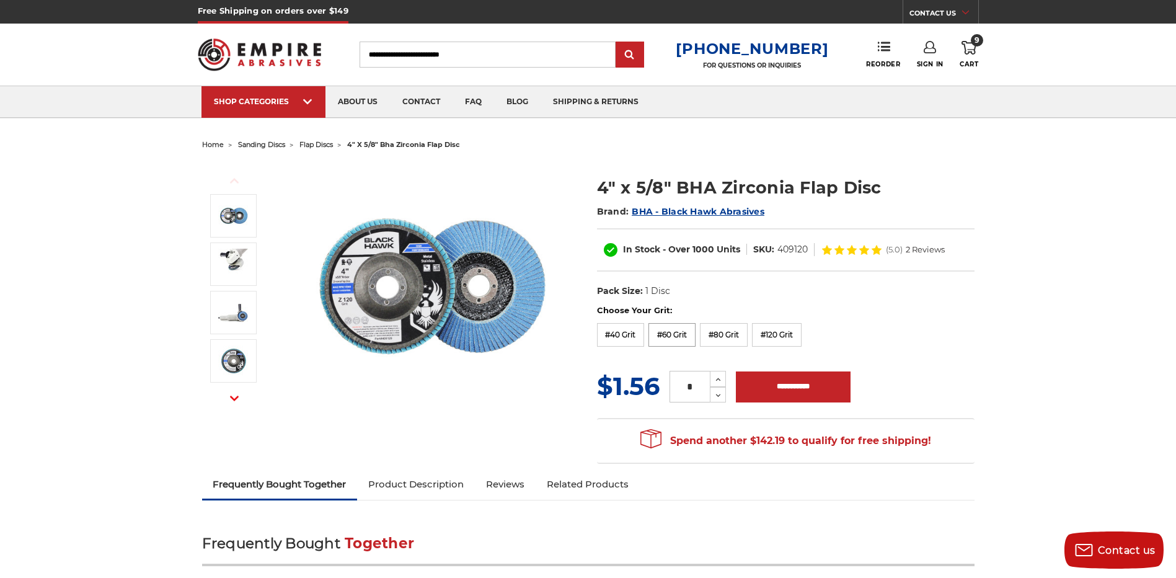
click at [682, 332] on label "#60 Grit" at bounding box center [672, 335] width 47 height 24
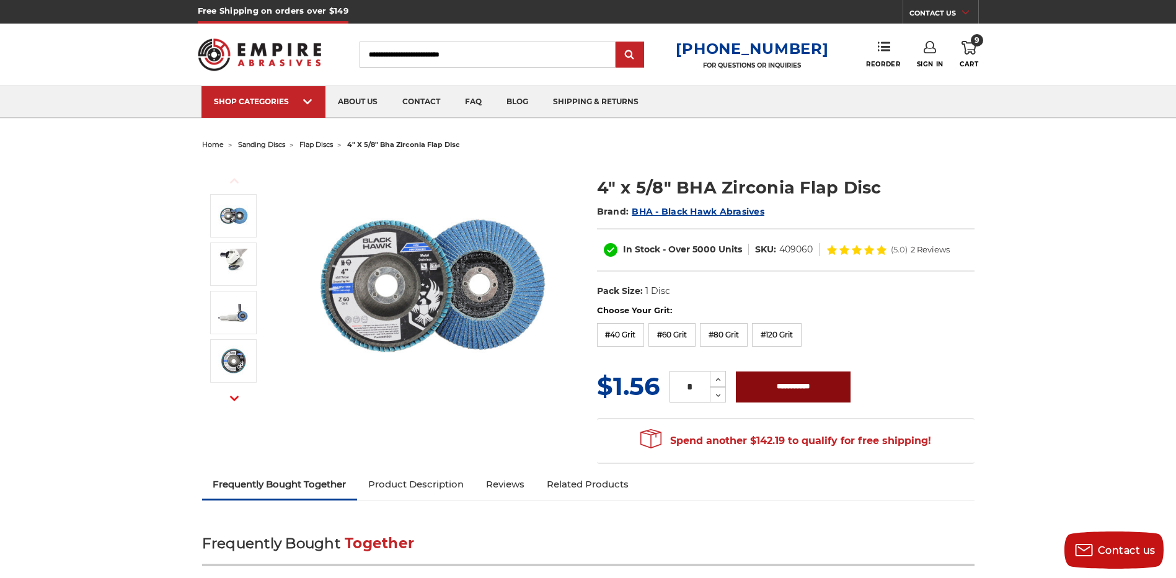
click at [790, 381] on input "**********" at bounding box center [793, 386] width 115 height 31
type input "**********"
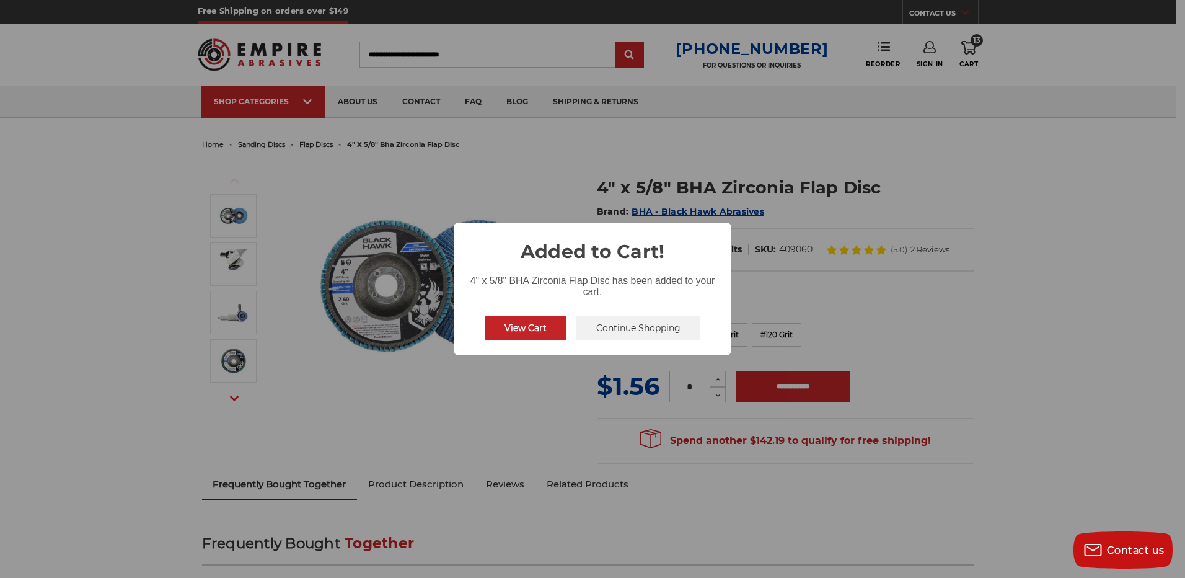
click at [634, 330] on button "Continue Shopping" at bounding box center [639, 328] width 124 height 24
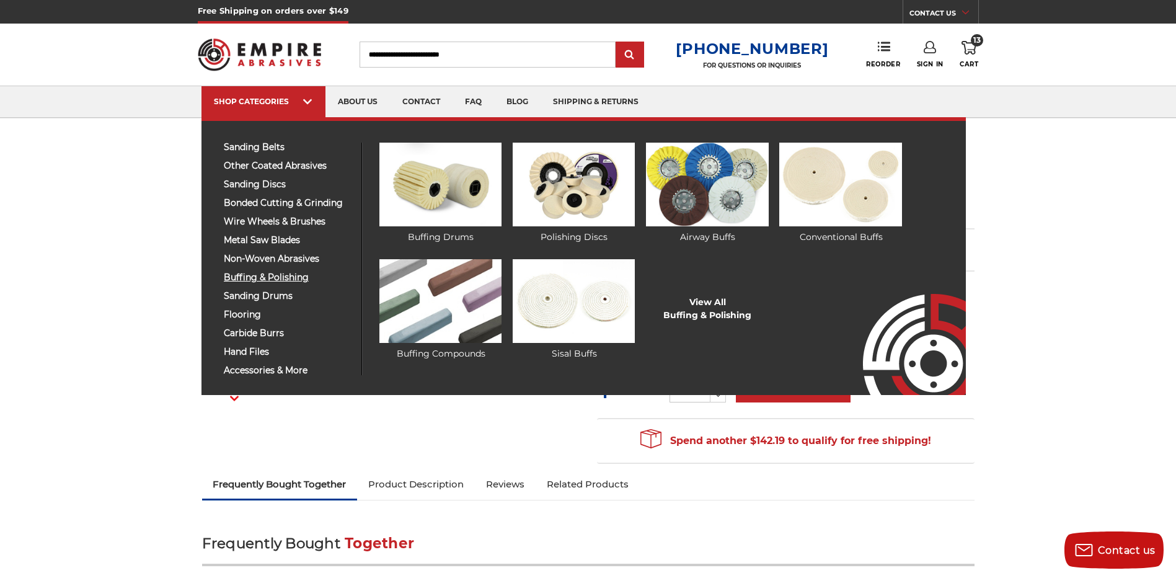
click at [288, 281] on span "buffing & polishing" at bounding box center [288, 277] width 128 height 9
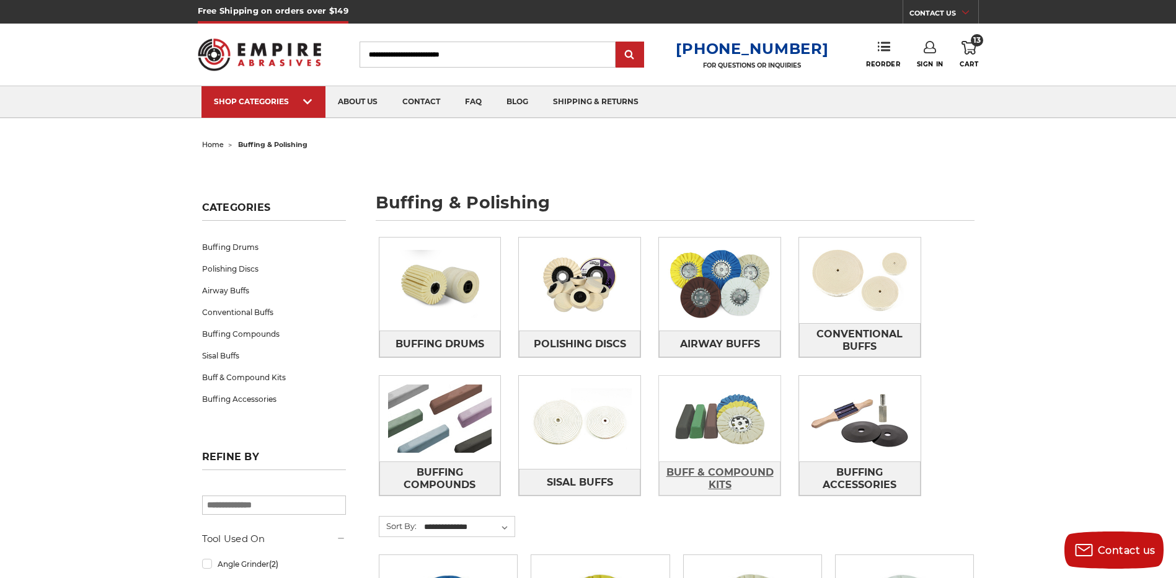
click at [728, 480] on span "Buff & Compound Kits" at bounding box center [720, 478] width 120 height 33
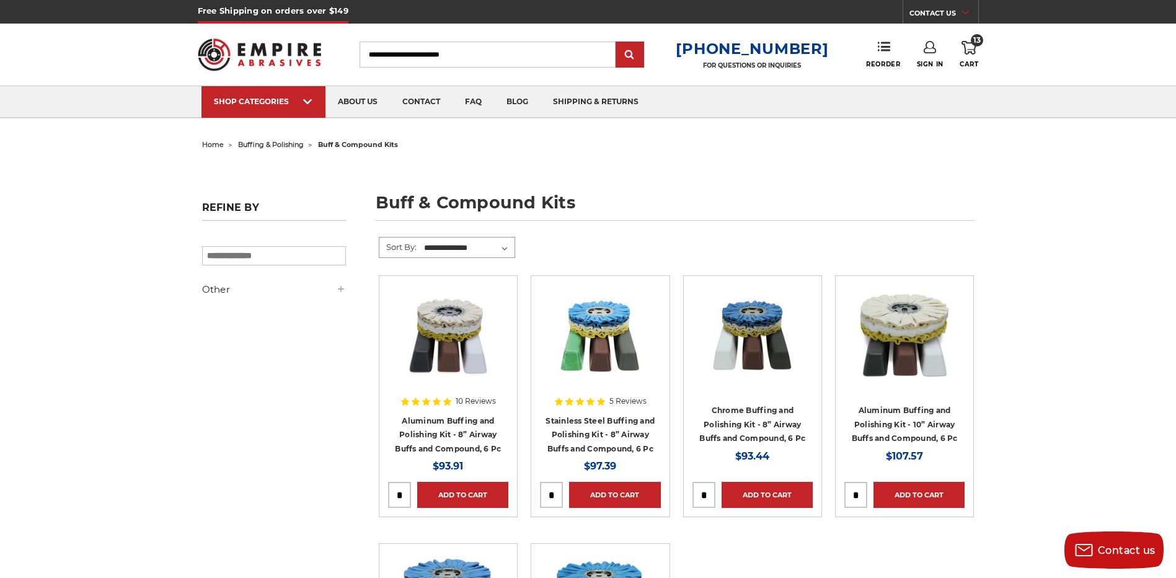
click at [465, 246] on select "**********" at bounding box center [468, 248] width 92 height 19
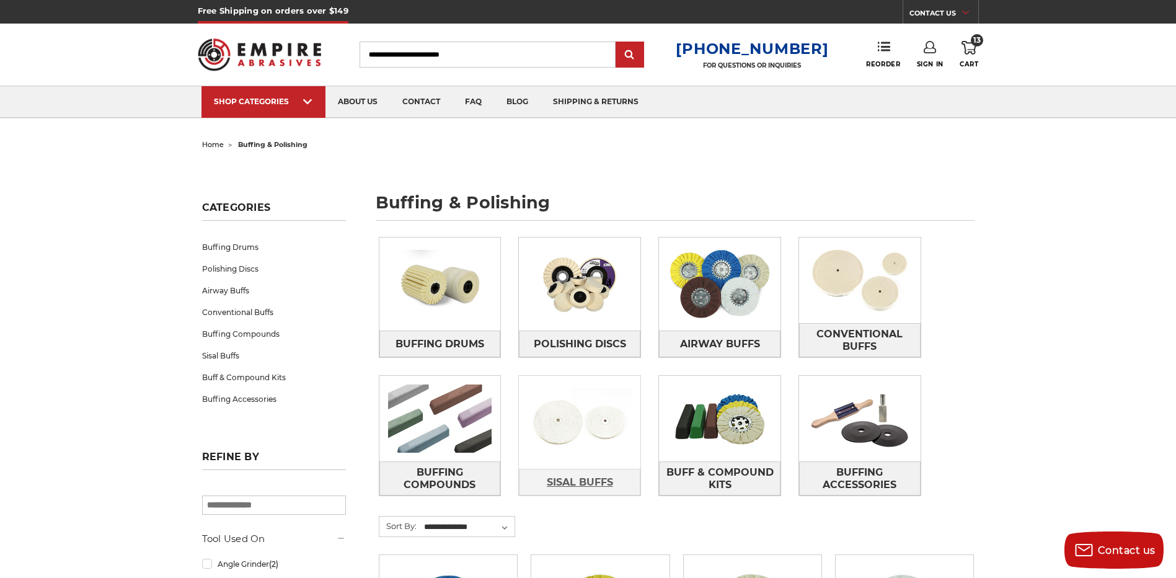
click at [547, 478] on span "Sisal Buffs" at bounding box center [580, 482] width 66 height 21
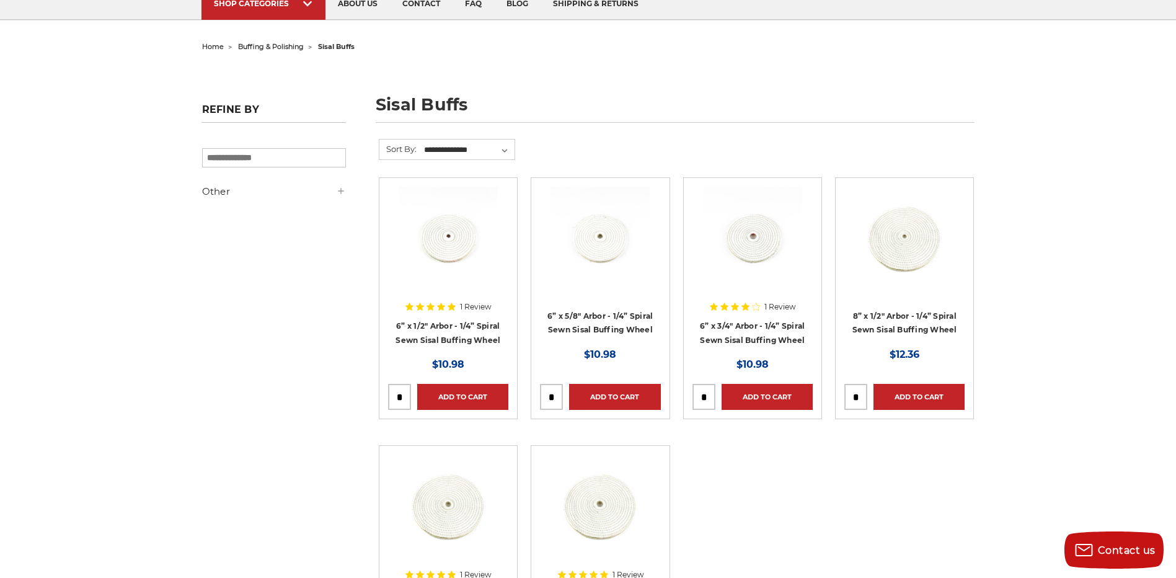
scroll to position [372, 0]
